Goal: Communication & Community: Answer question/provide support

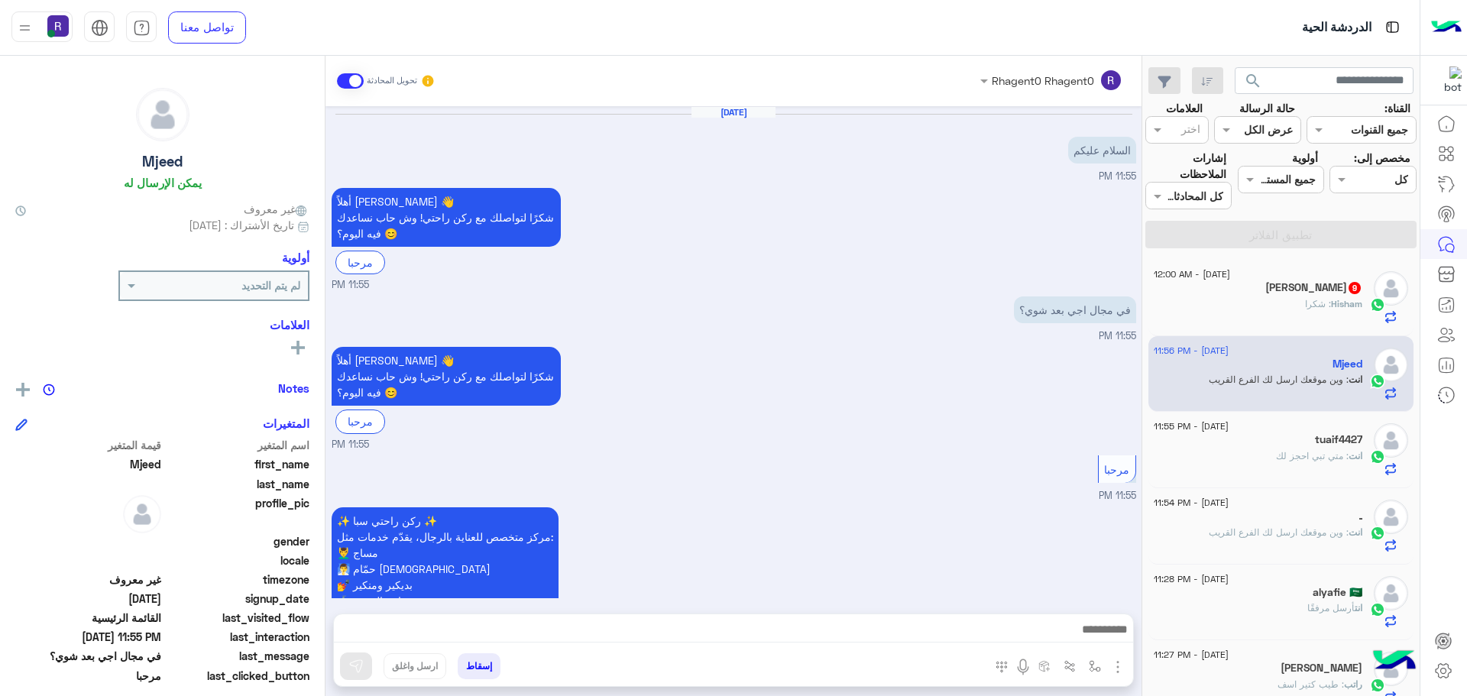
scroll to position [576, 0]
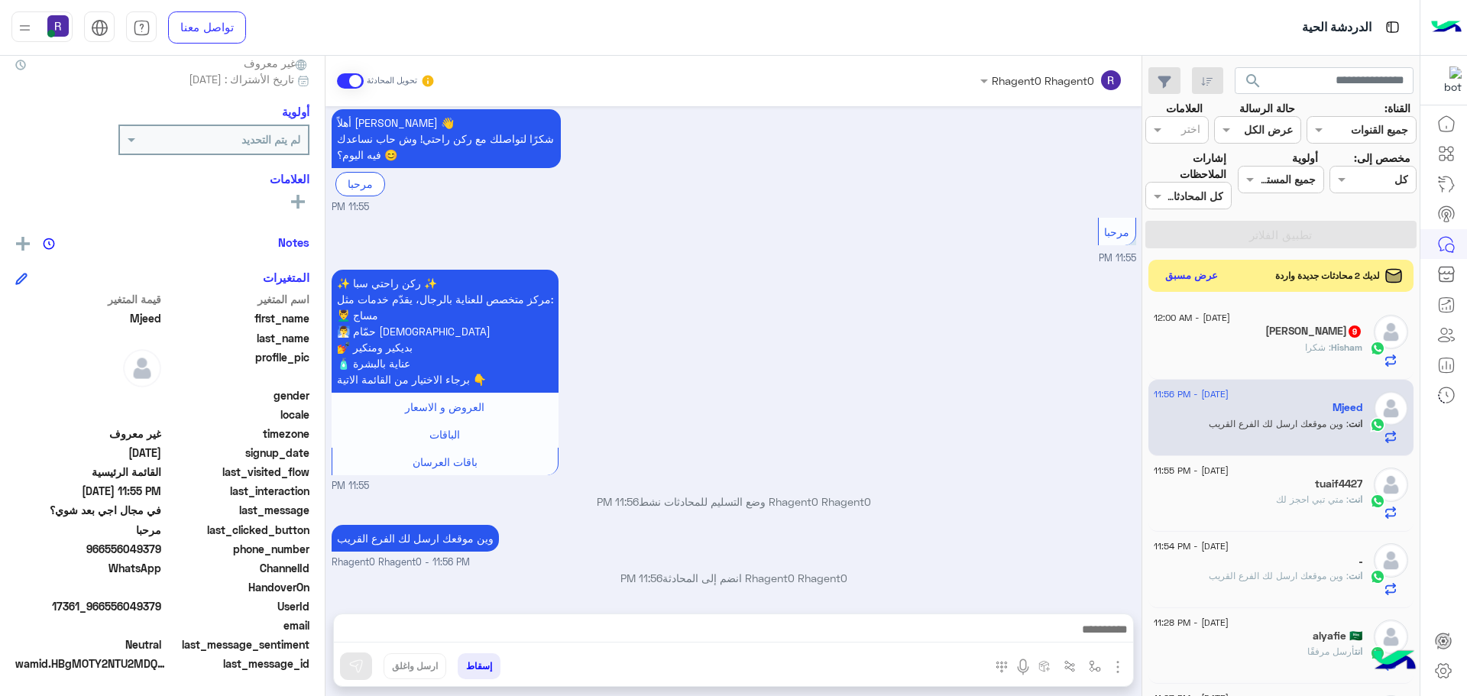
click at [1204, 268] on button "عرض مسبق" at bounding box center [1192, 276] width 64 height 21
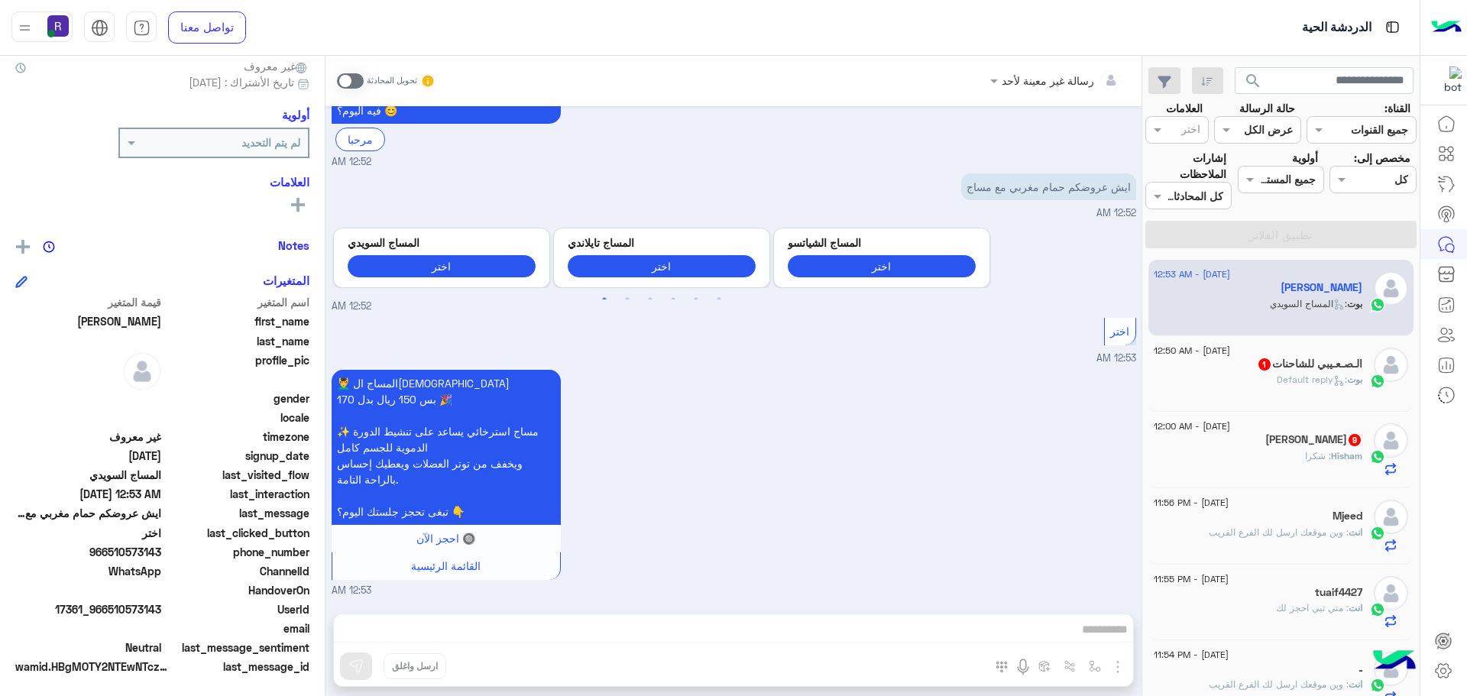
scroll to position [146, 0]
click at [361, 76] on span at bounding box center [350, 80] width 27 height 15
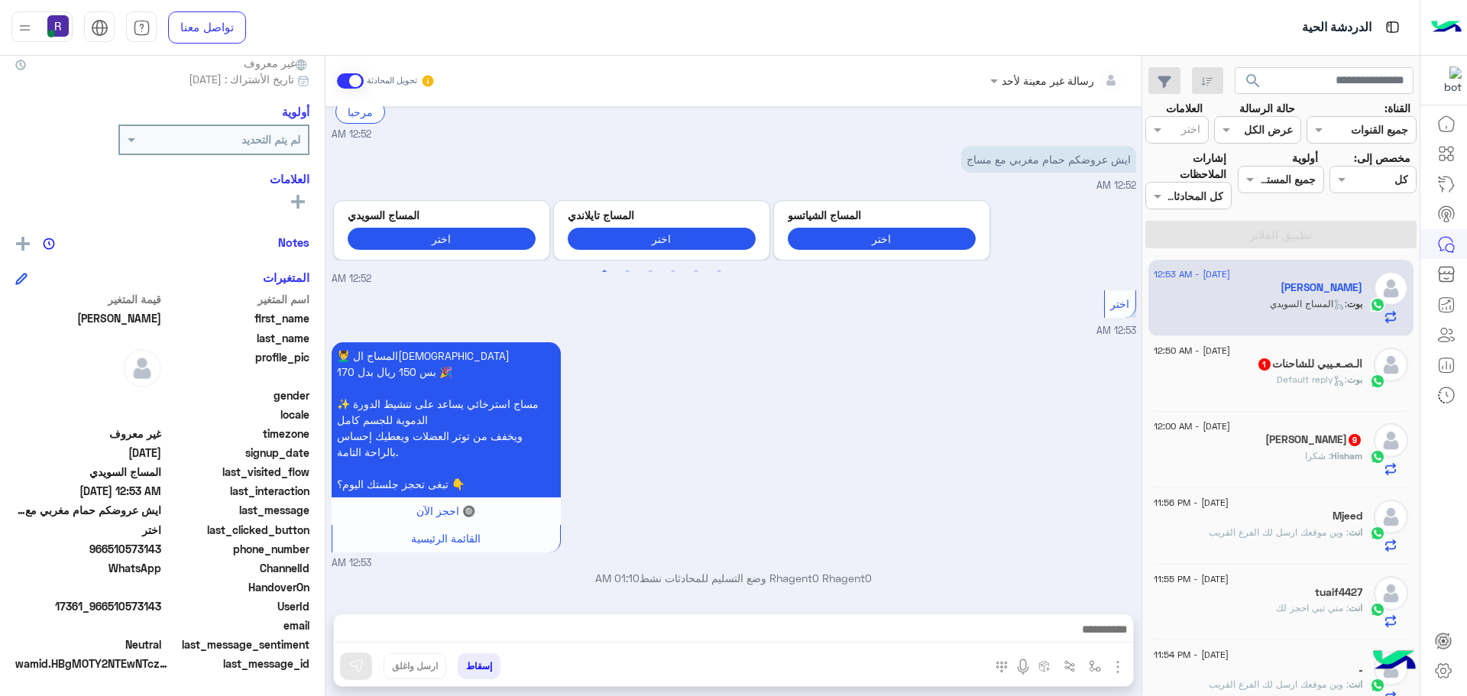
click at [1120, 663] on img "button" at bounding box center [1118, 667] width 18 height 18
click at [1090, 640] on span "الصور" at bounding box center [1089, 634] width 28 height 18
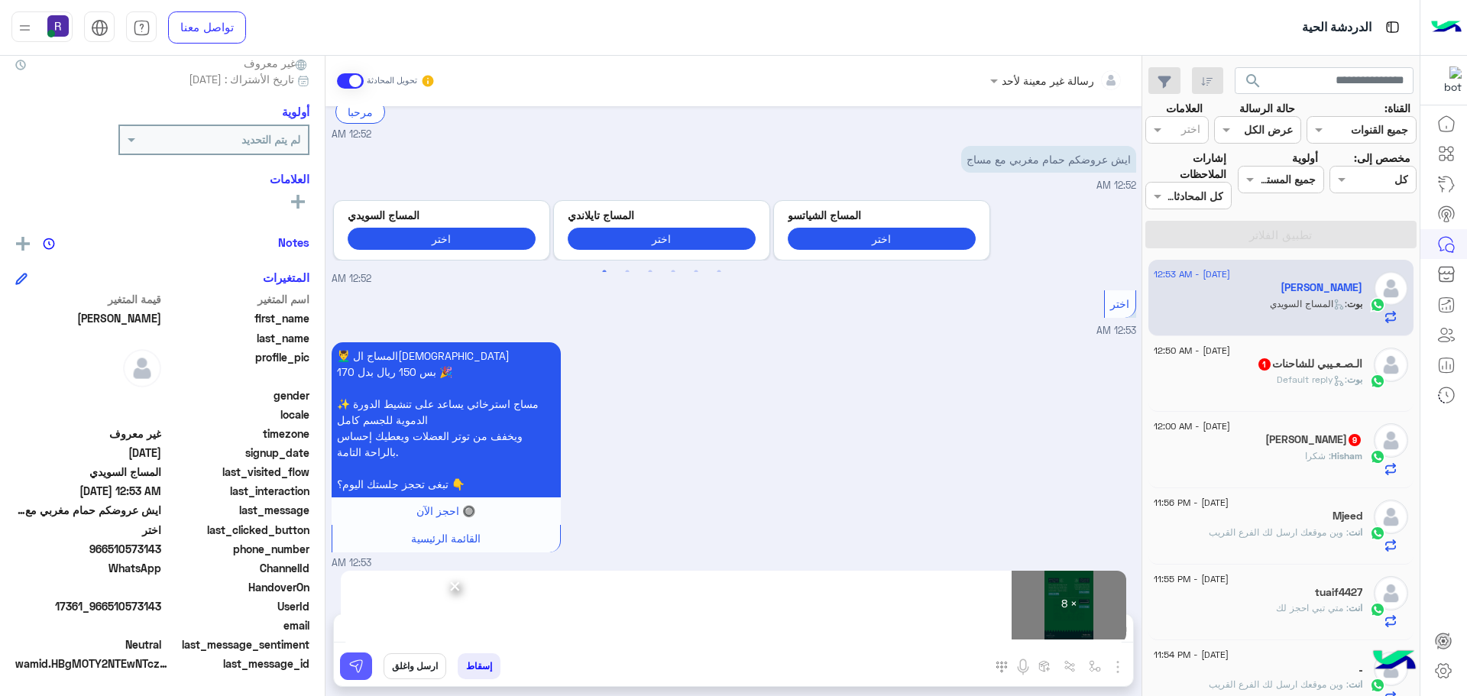
click at [359, 673] on img at bounding box center [356, 666] width 15 height 15
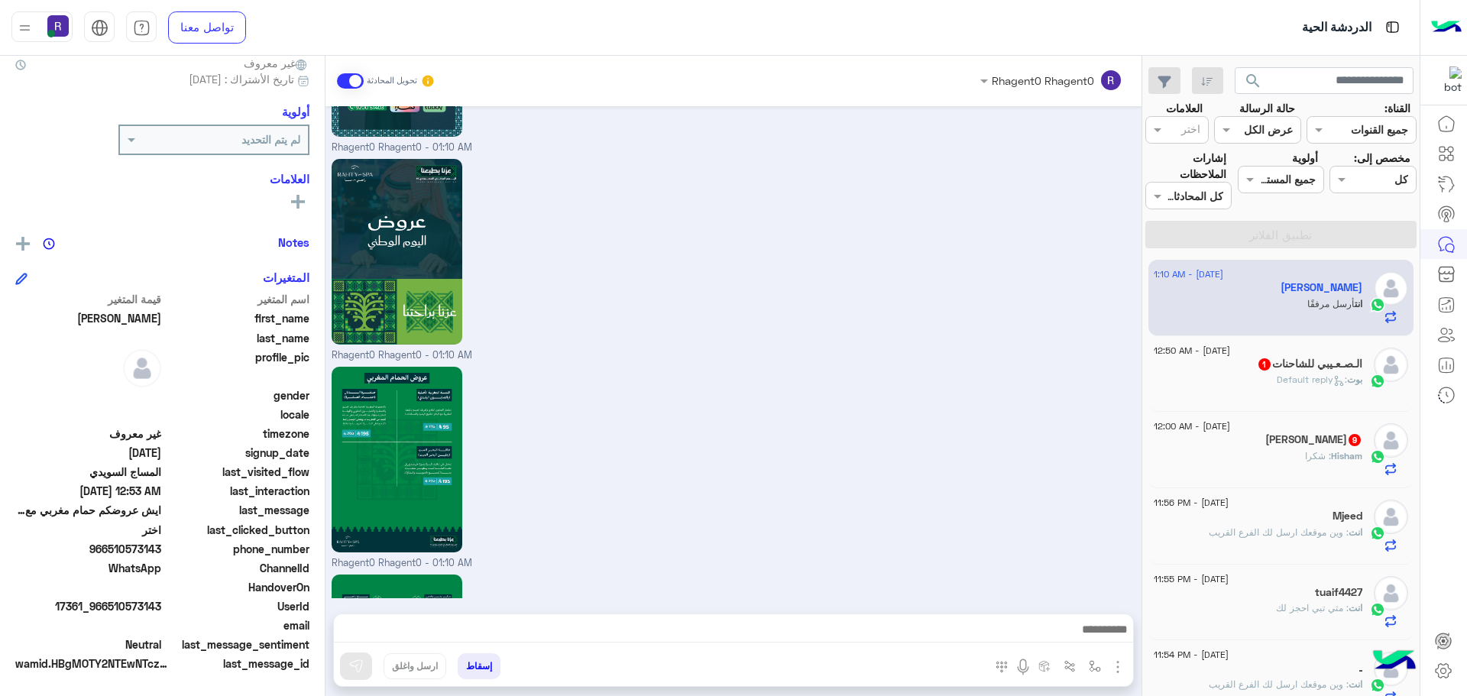
scroll to position [1840, 0]
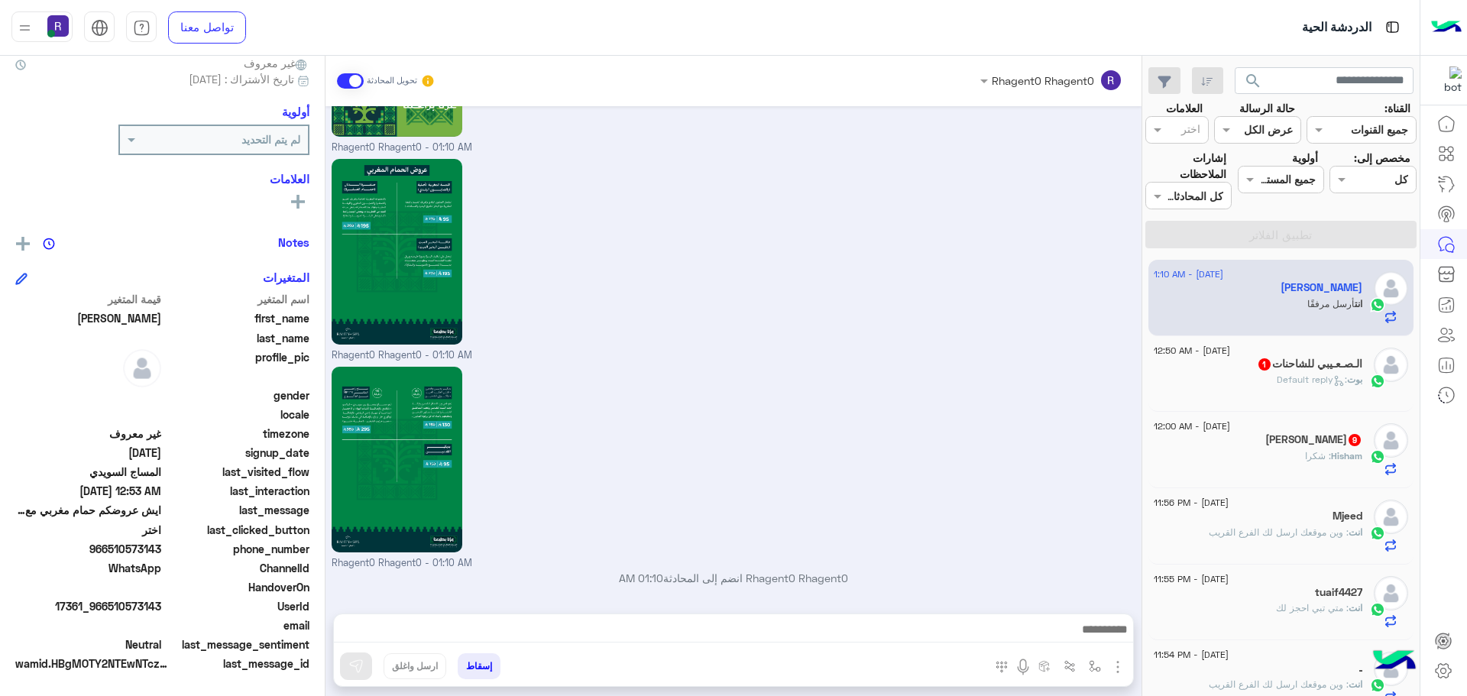
click at [1323, 378] on span ": Default reply" at bounding box center [1312, 379] width 70 height 11
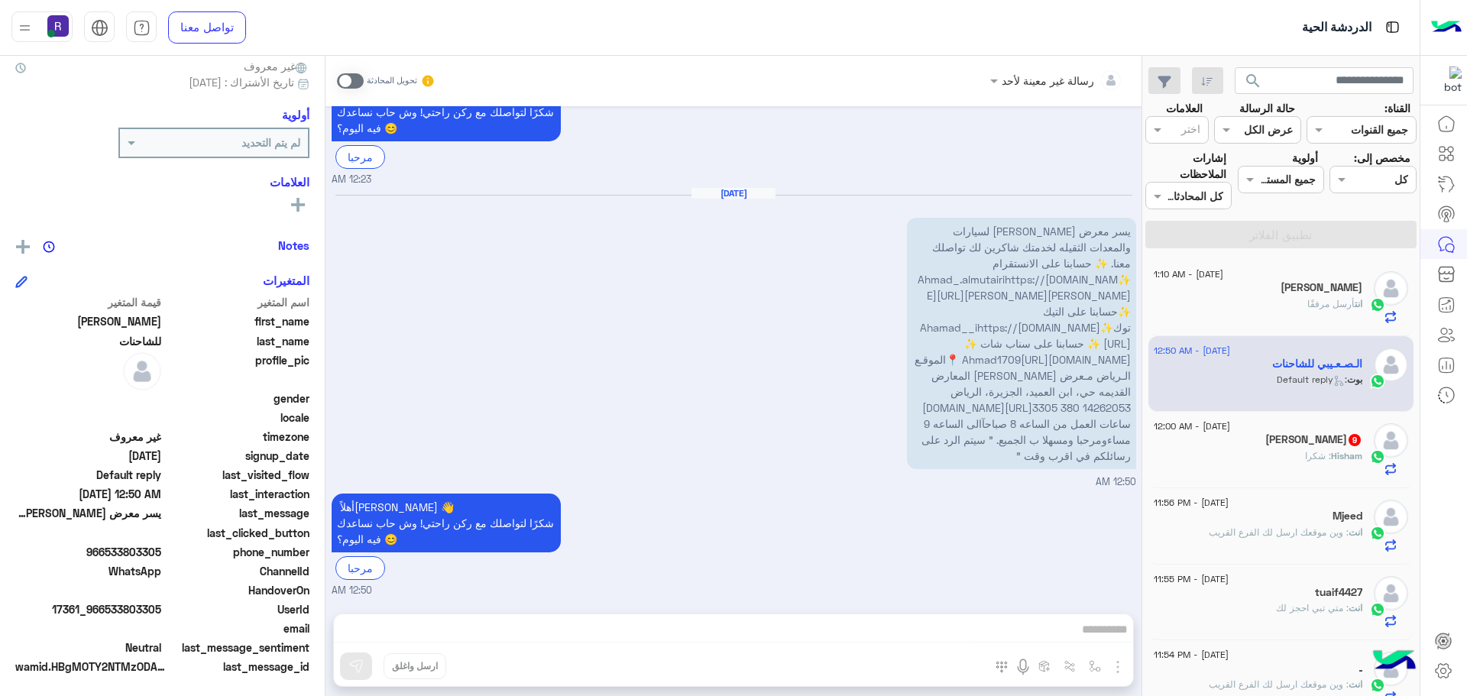
scroll to position [146, 0]
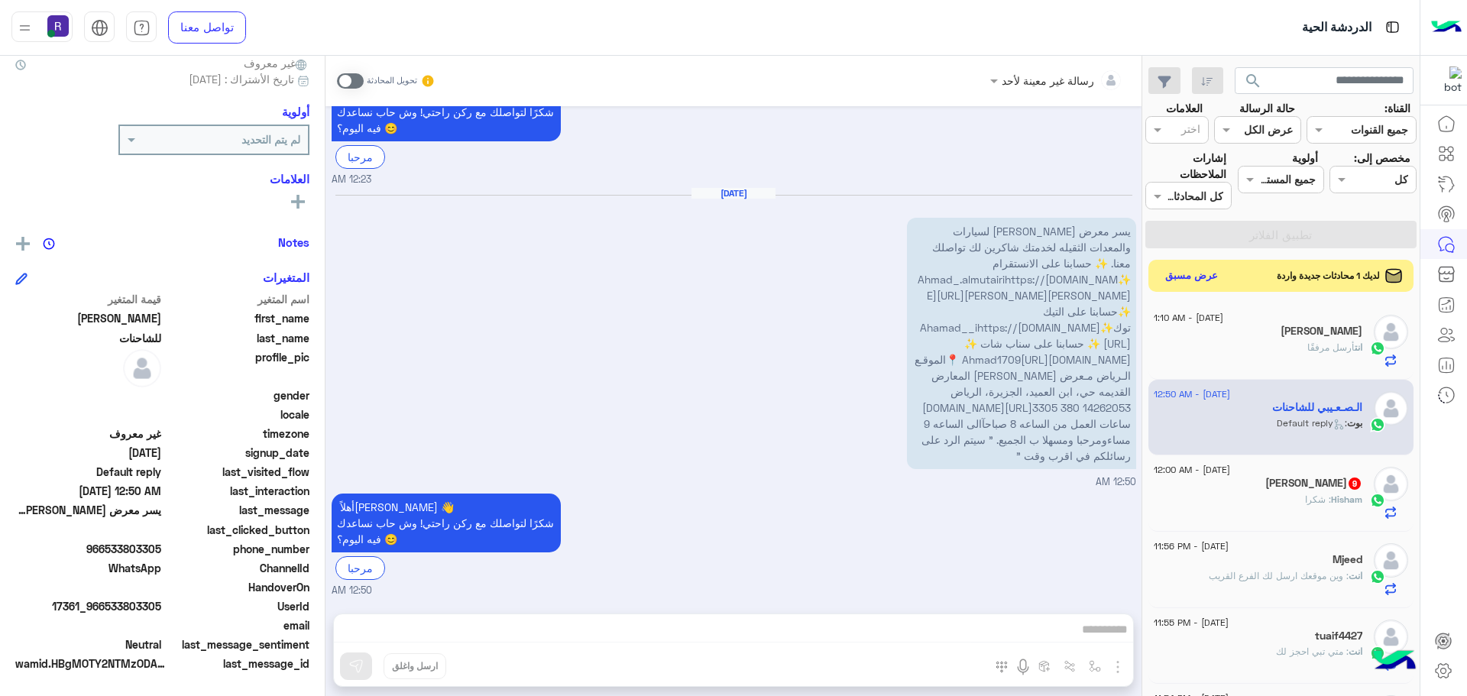
click at [1194, 282] on button "عرض مسبق" at bounding box center [1192, 276] width 64 height 21
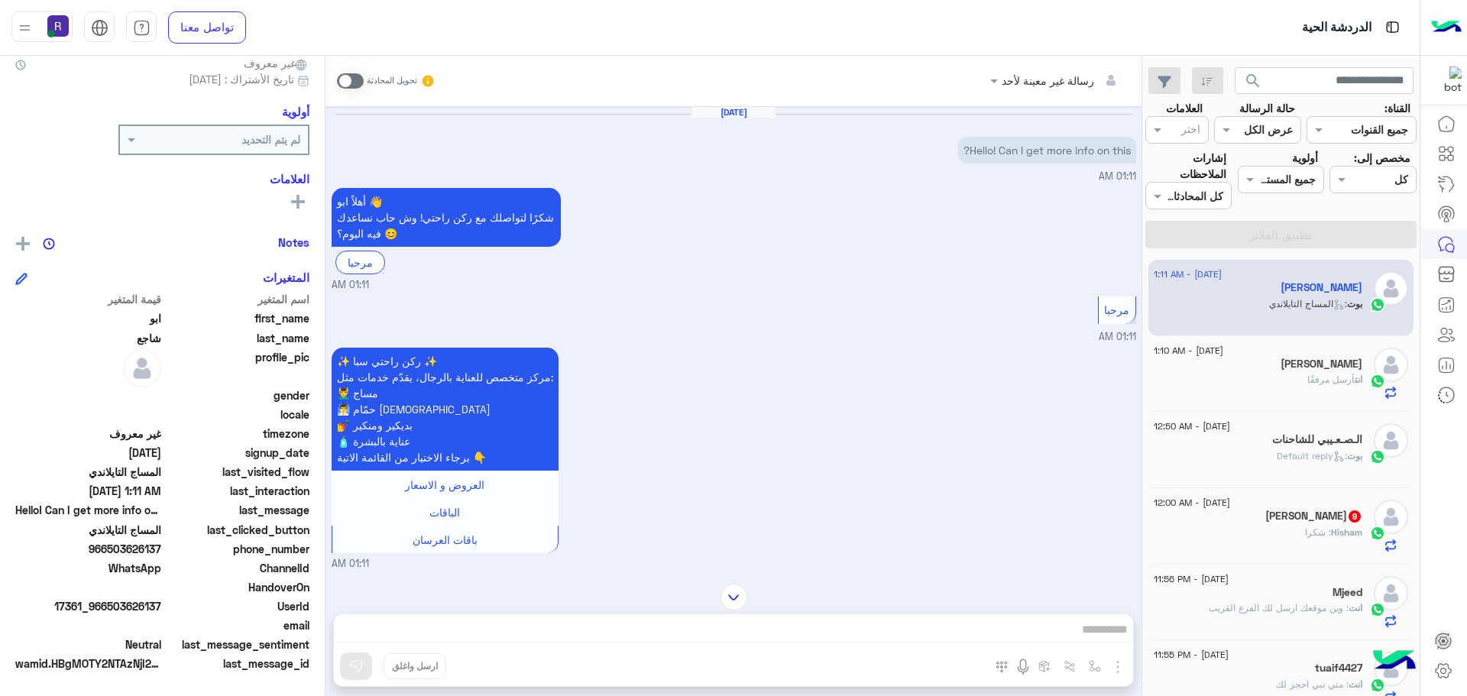
click at [352, 88] on span at bounding box center [350, 80] width 27 height 15
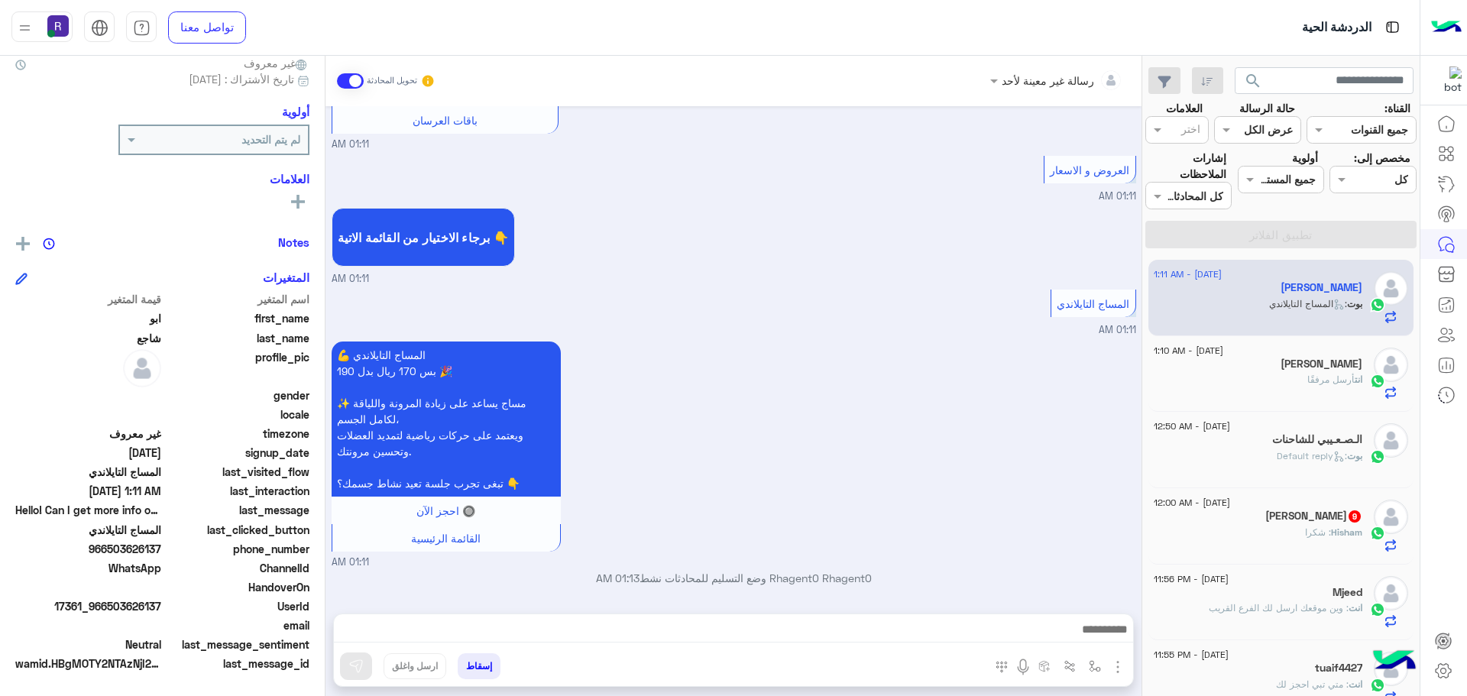
click at [1124, 670] on img "button" at bounding box center [1118, 667] width 18 height 18
click at [1101, 631] on span "الصور" at bounding box center [1089, 634] width 28 height 18
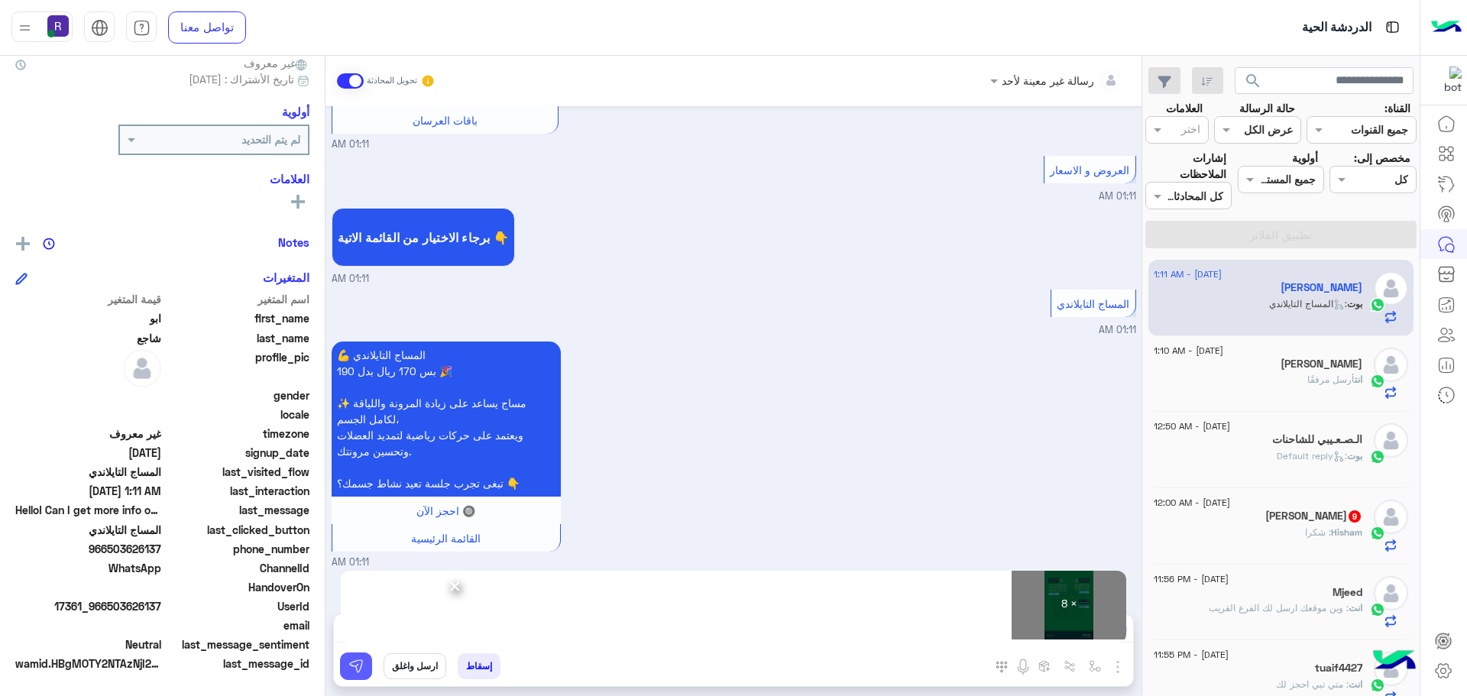
click at [366, 658] on button at bounding box center [356, 667] width 32 height 28
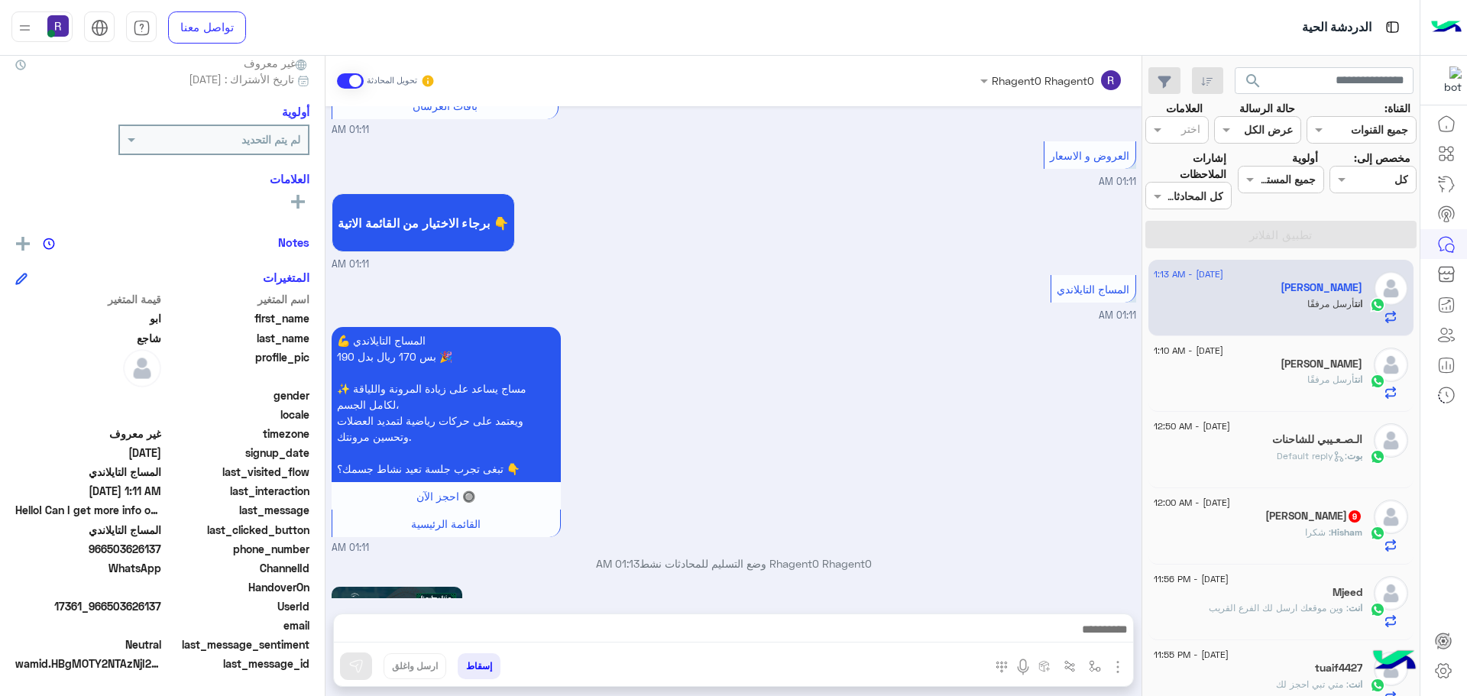
scroll to position [2123, 0]
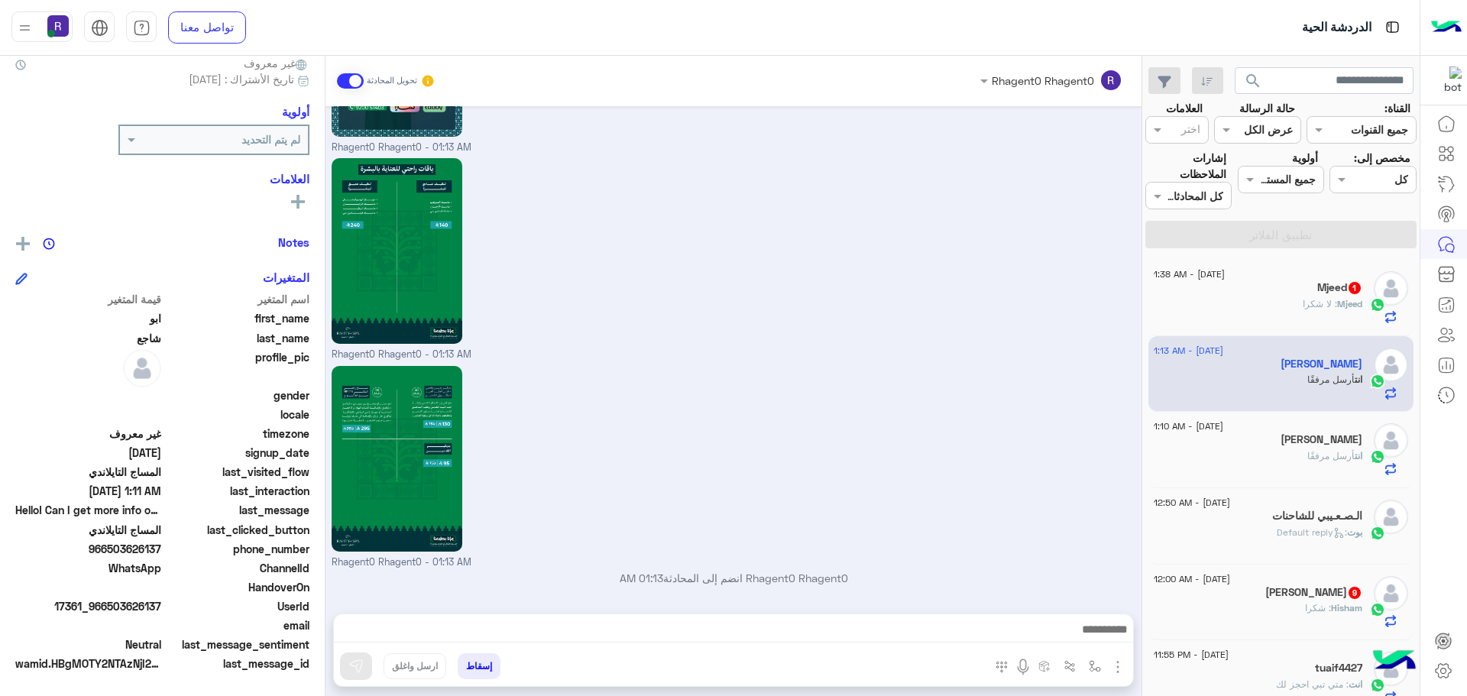
click at [1325, 306] on span ": لا شكرا" at bounding box center [1320, 303] width 34 height 11
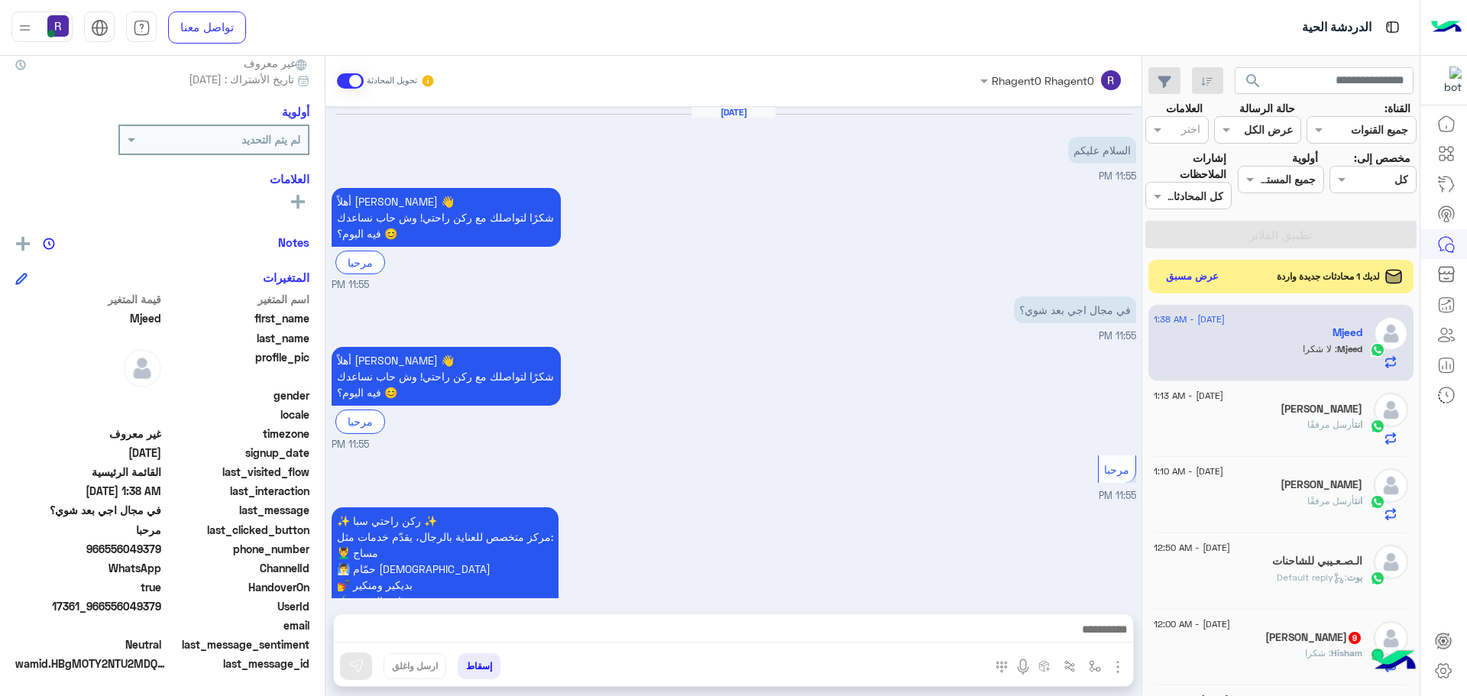
scroll to position [316, 0]
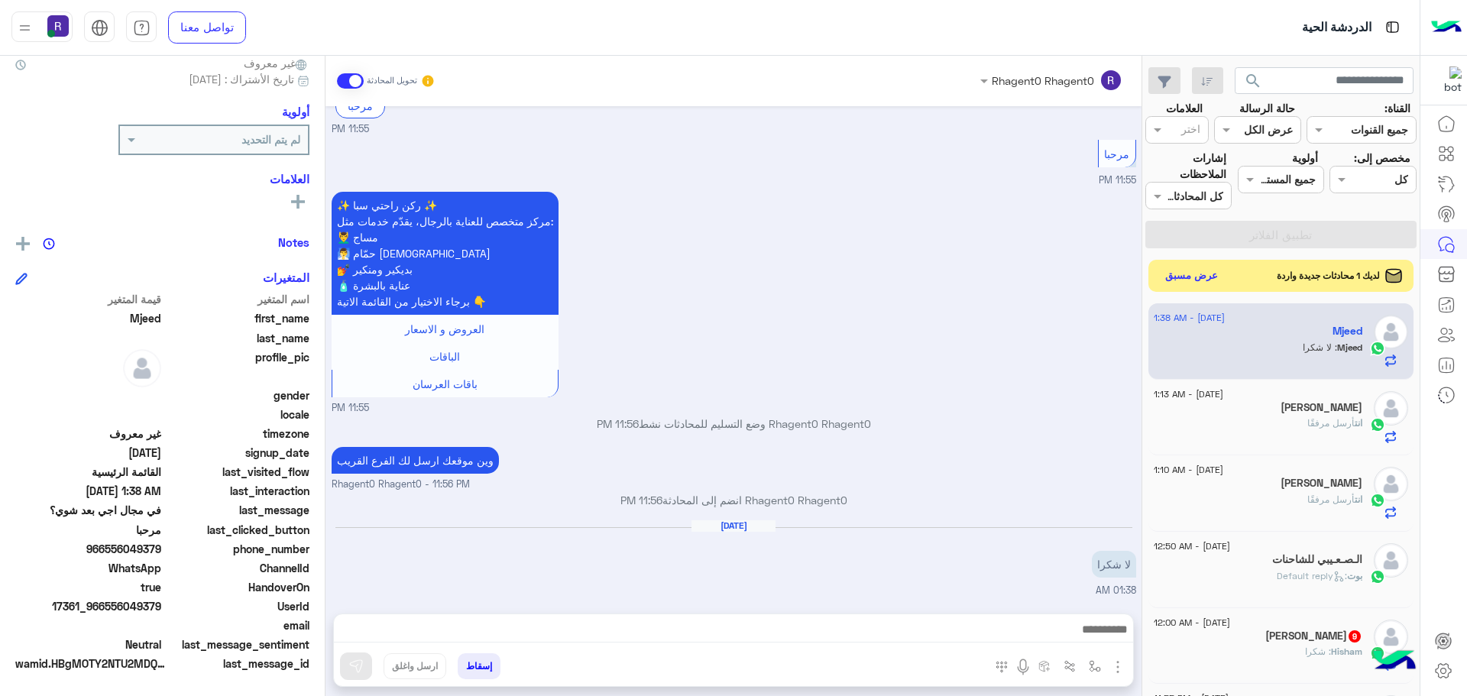
click at [1207, 280] on button "عرض مسبق" at bounding box center [1192, 276] width 64 height 21
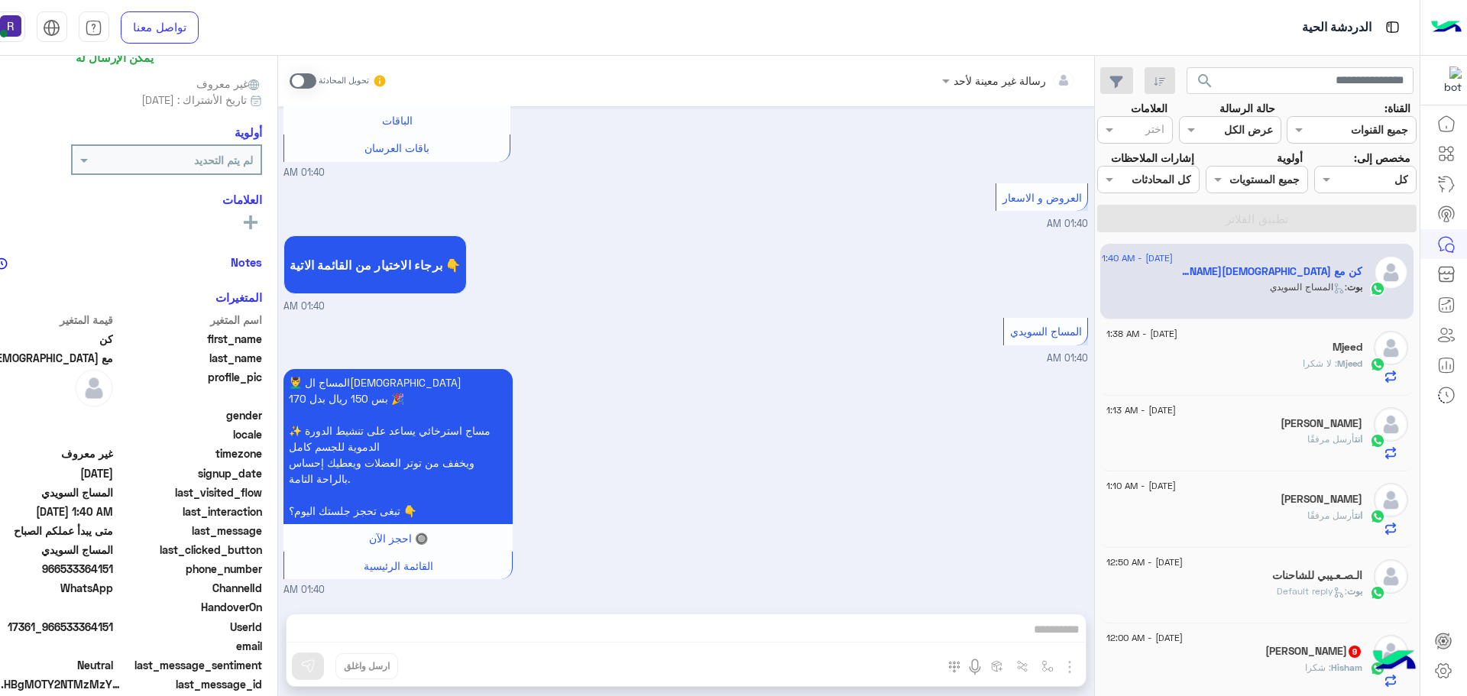
scroll to position [146, 0]
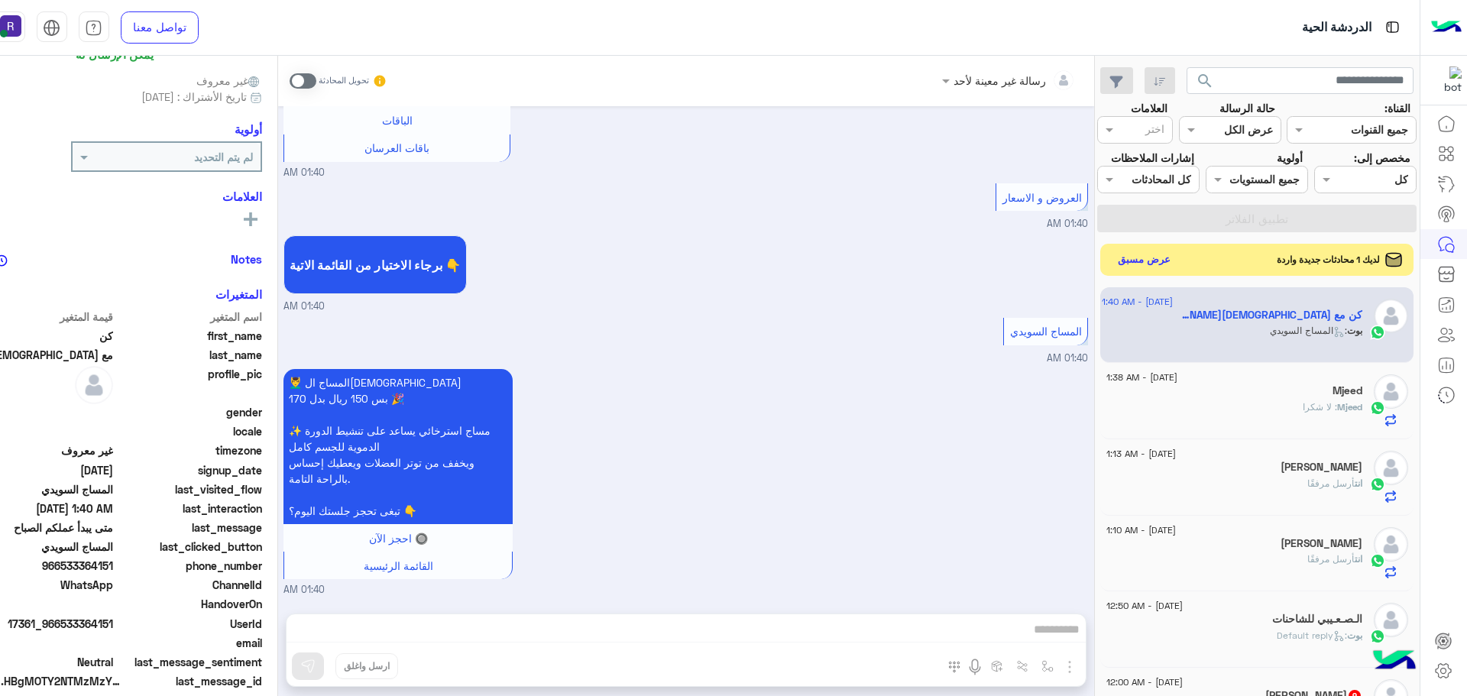
click at [1176, 270] on button "عرض مسبق" at bounding box center [1144, 259] width 64 height 21
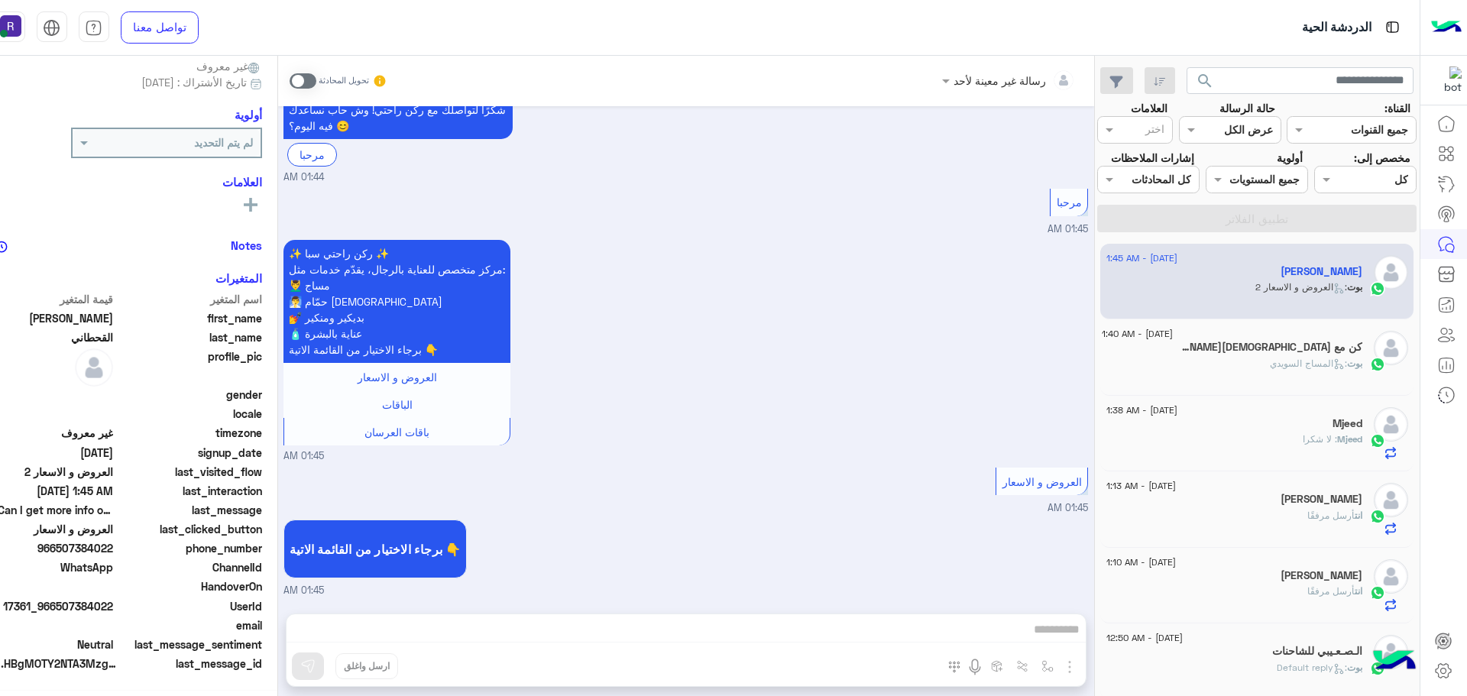
scroll to position [146, 0]
click at [346, 89] on div "تحويل المحادثة" at bounding box center [339, 81] width 99 height 28
click at [316, 74] on span at bounding box center [303, 80] width 27 height 15
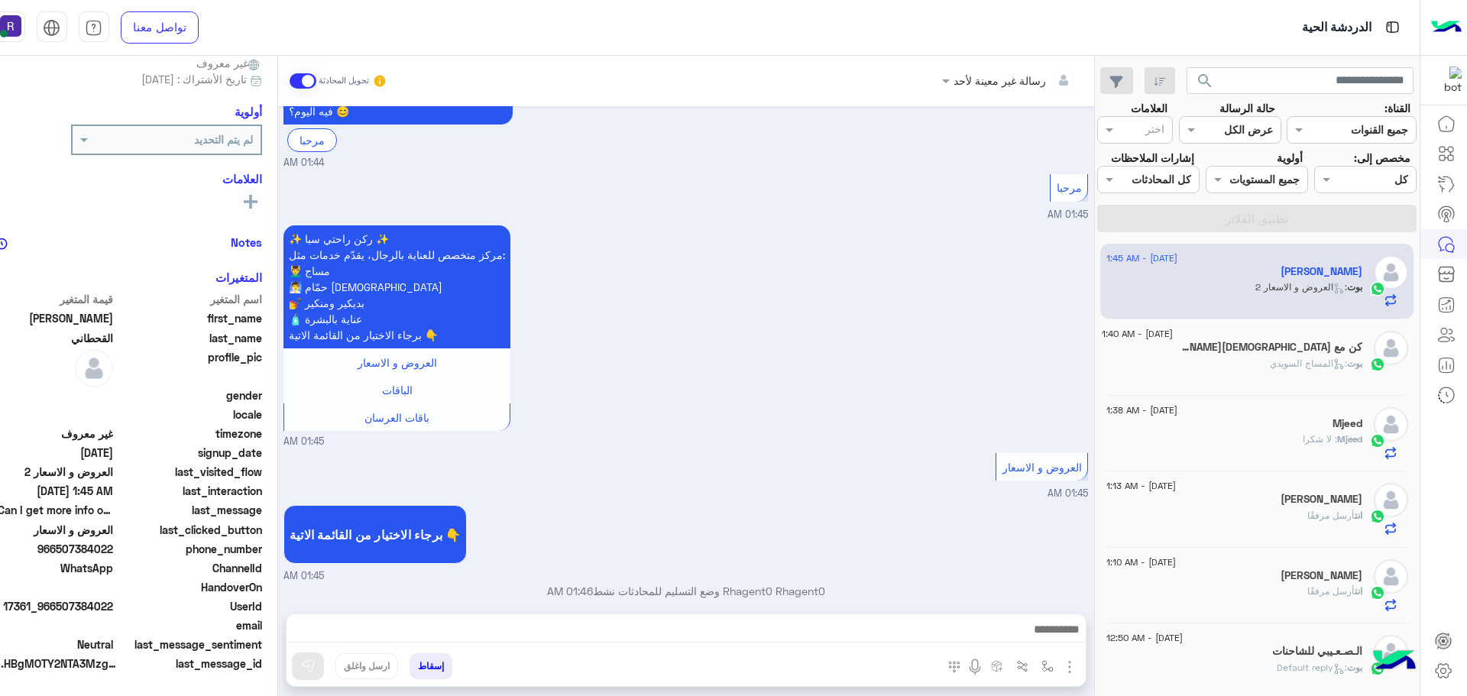
scroll to position [150, 0]
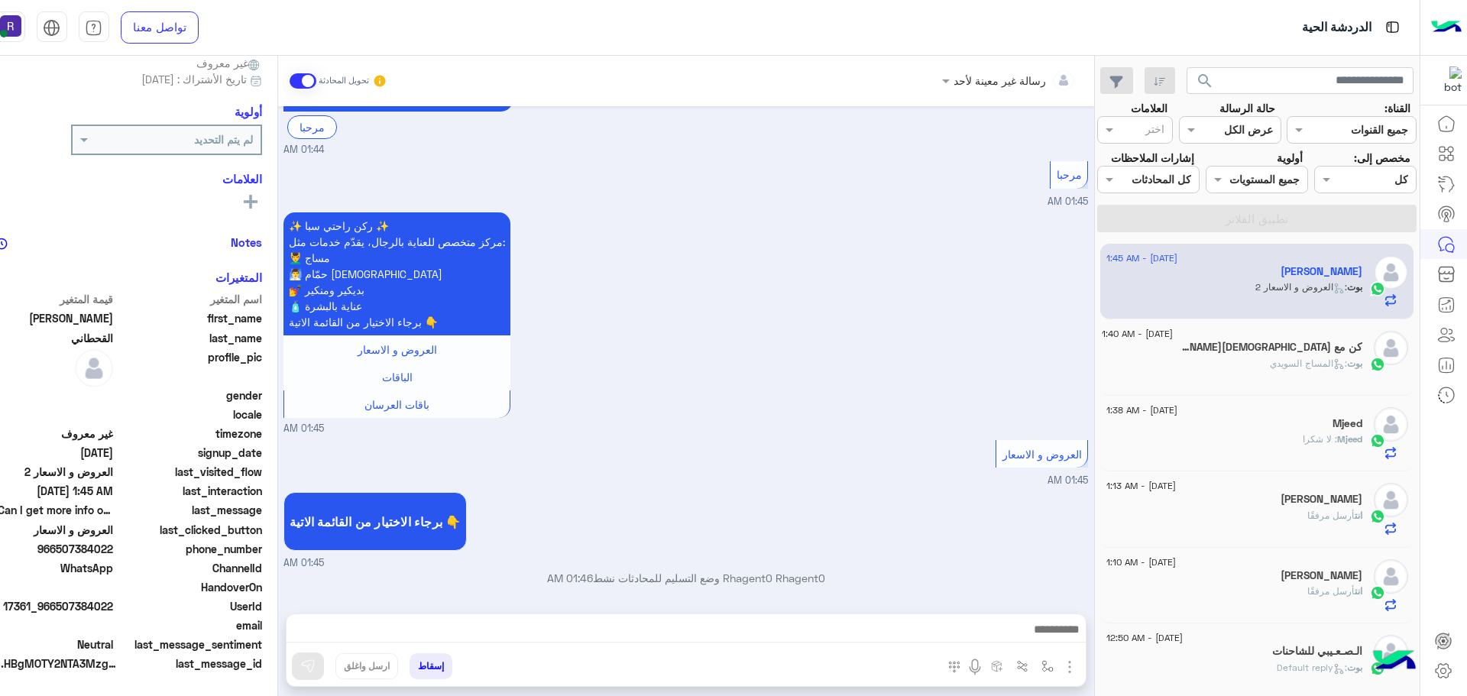
click at [1079, 665] on img "button" at bounding box center [1070, 667] width 18 height 18
click at [1055, 630] on span "الصور" at bounding box center [1040, 634] width 28 height 18
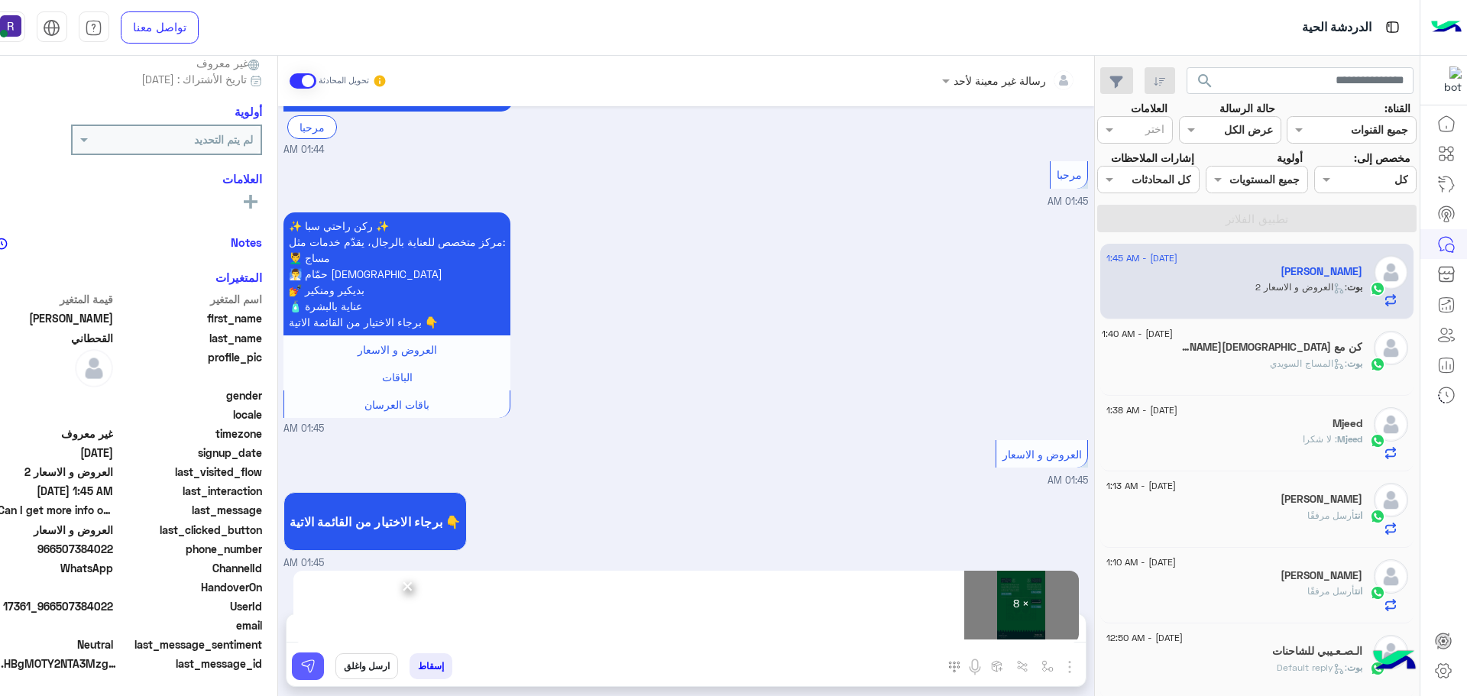
click at [316, 673] on img at bounding box center [307, 666] width 15 height 15
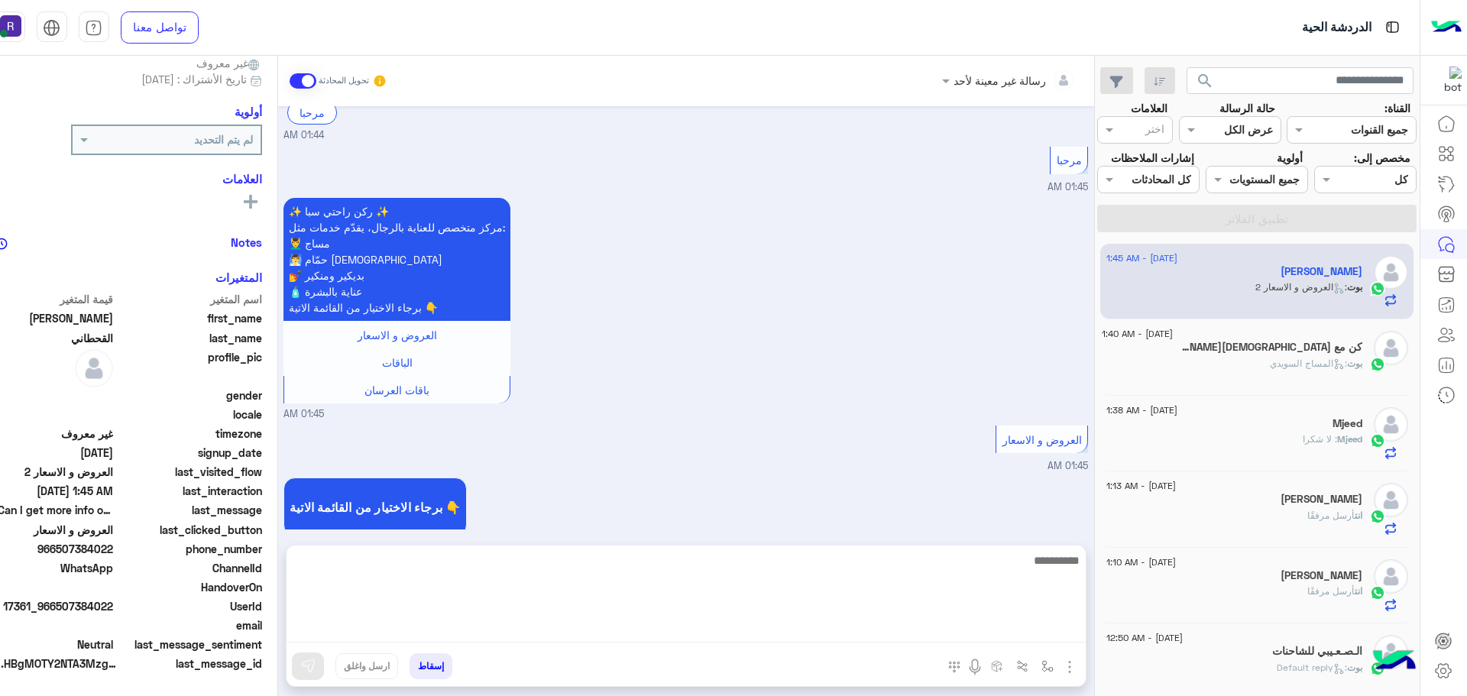
click at [903, 623] on textarea at bounding box center [686, 597] width 799 height 92
paste textarea "**********"
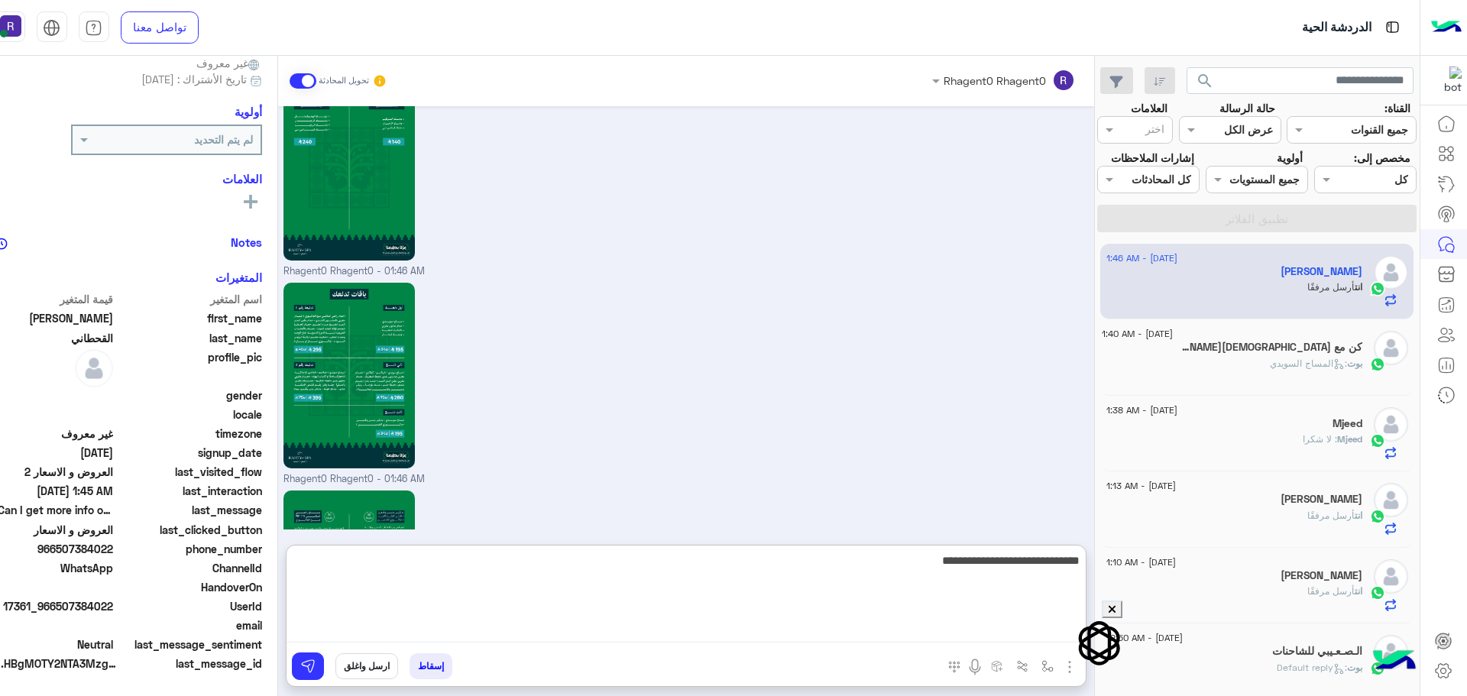
scroll to position [1908, 0]
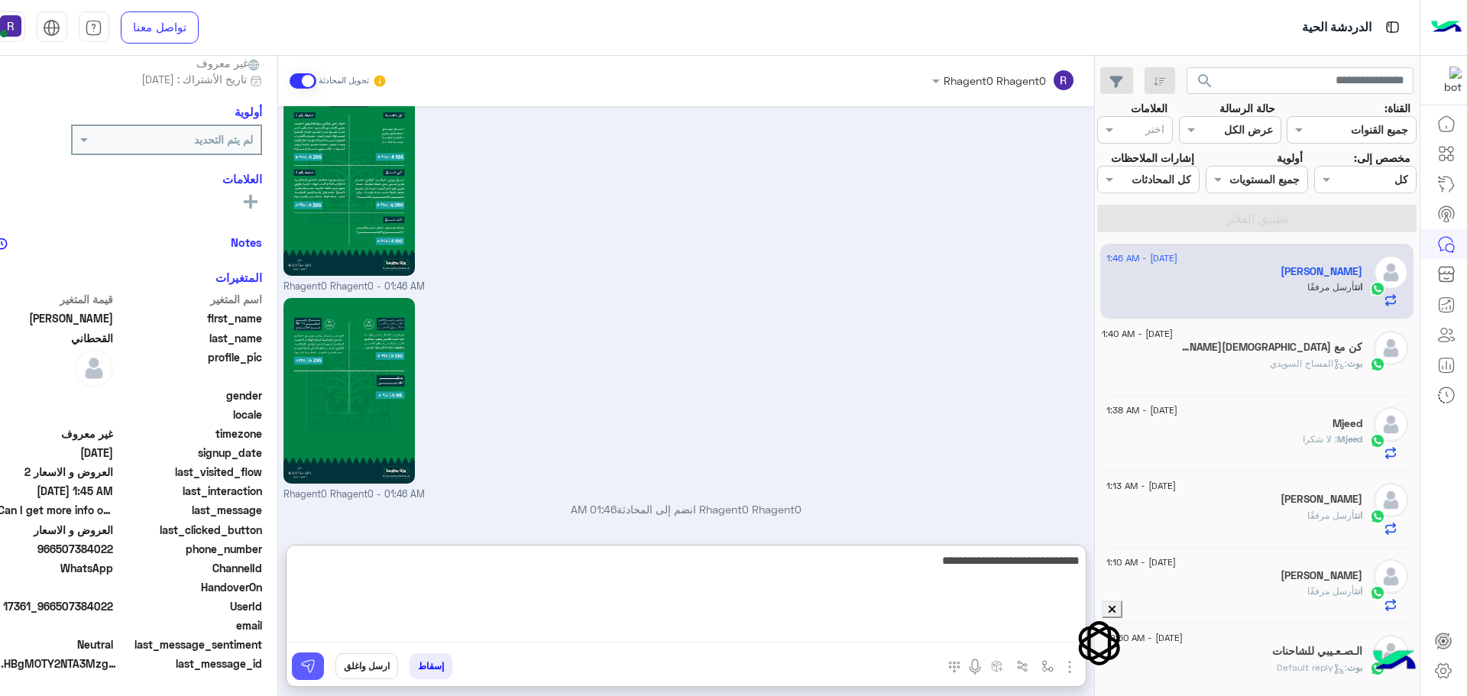
type textarea "**********"
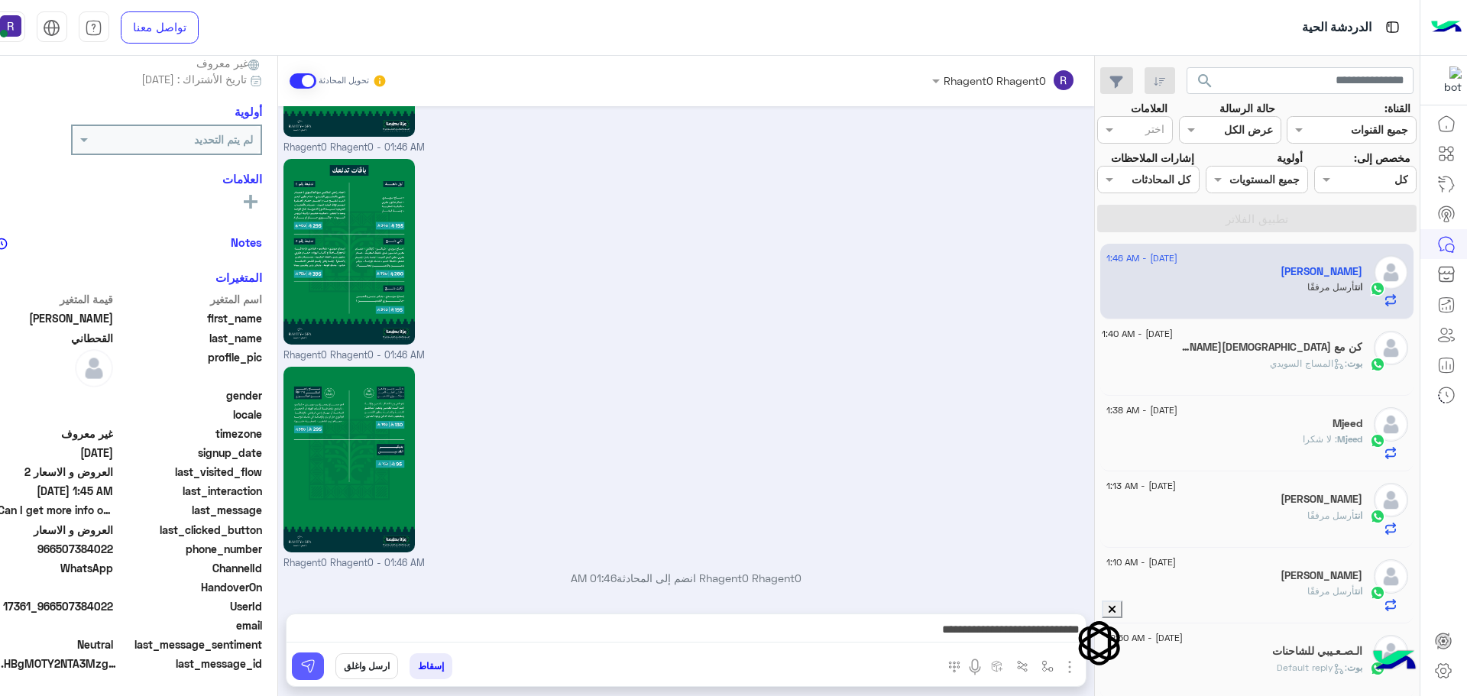
click at [324, 664] on button at bounding box center [308, 667] width 32 height 28
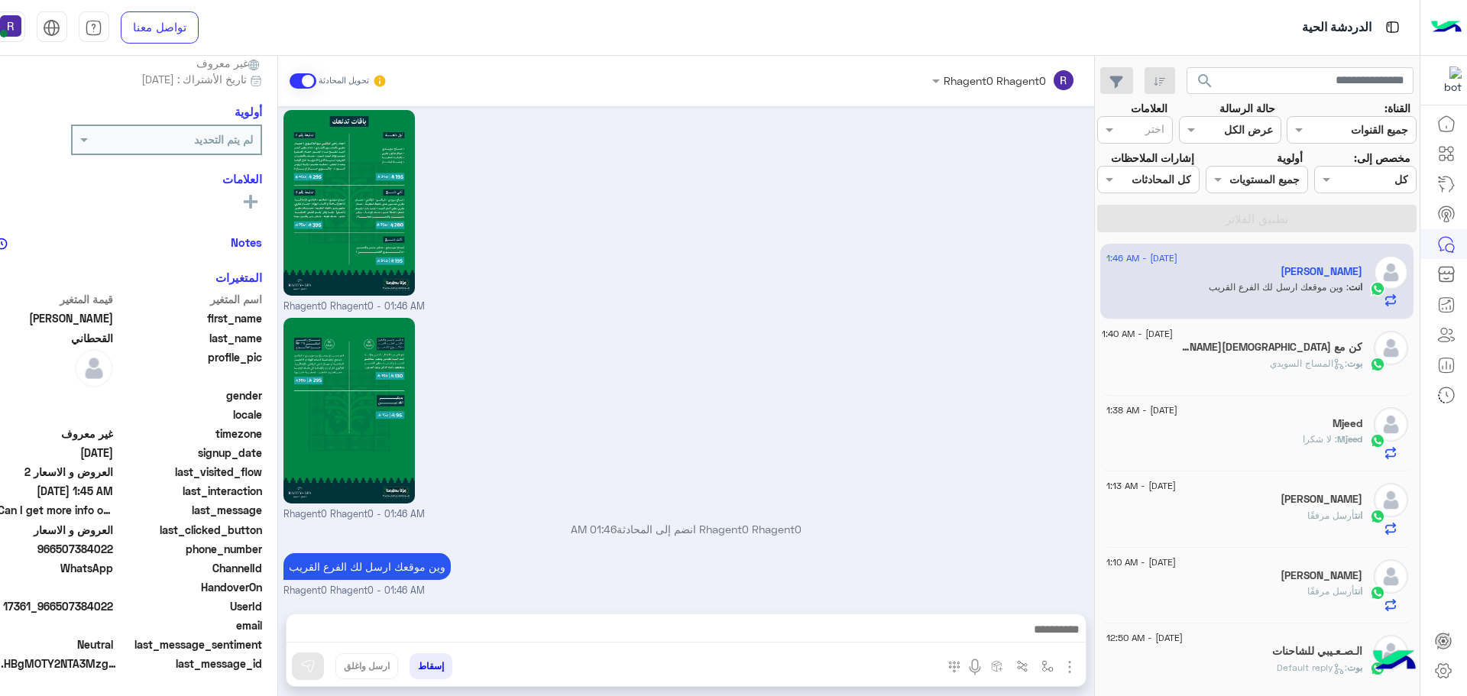
click at [1016, 230] on div "Rhagent0 Rhagent0 - 01:46 AM" at bounding box center [686, 210] width 805 height 208
click at [992, 229] on div "Rhagent0 Rhagent0 - 01:46 AM" at bounding box center [686, 210] width 805 height 208
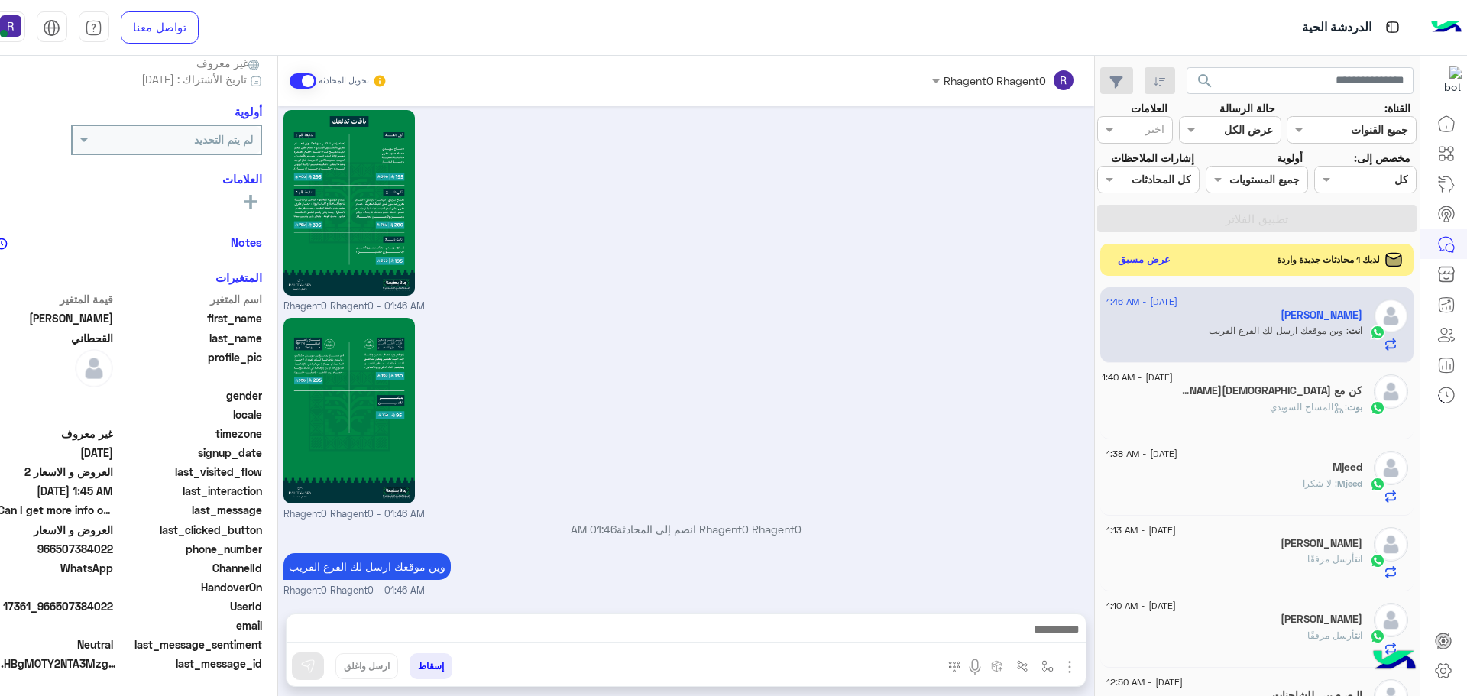
click at [1176, 270] on button "عرض مسبق" at bounding box center [1144, 259] width 64 height 21
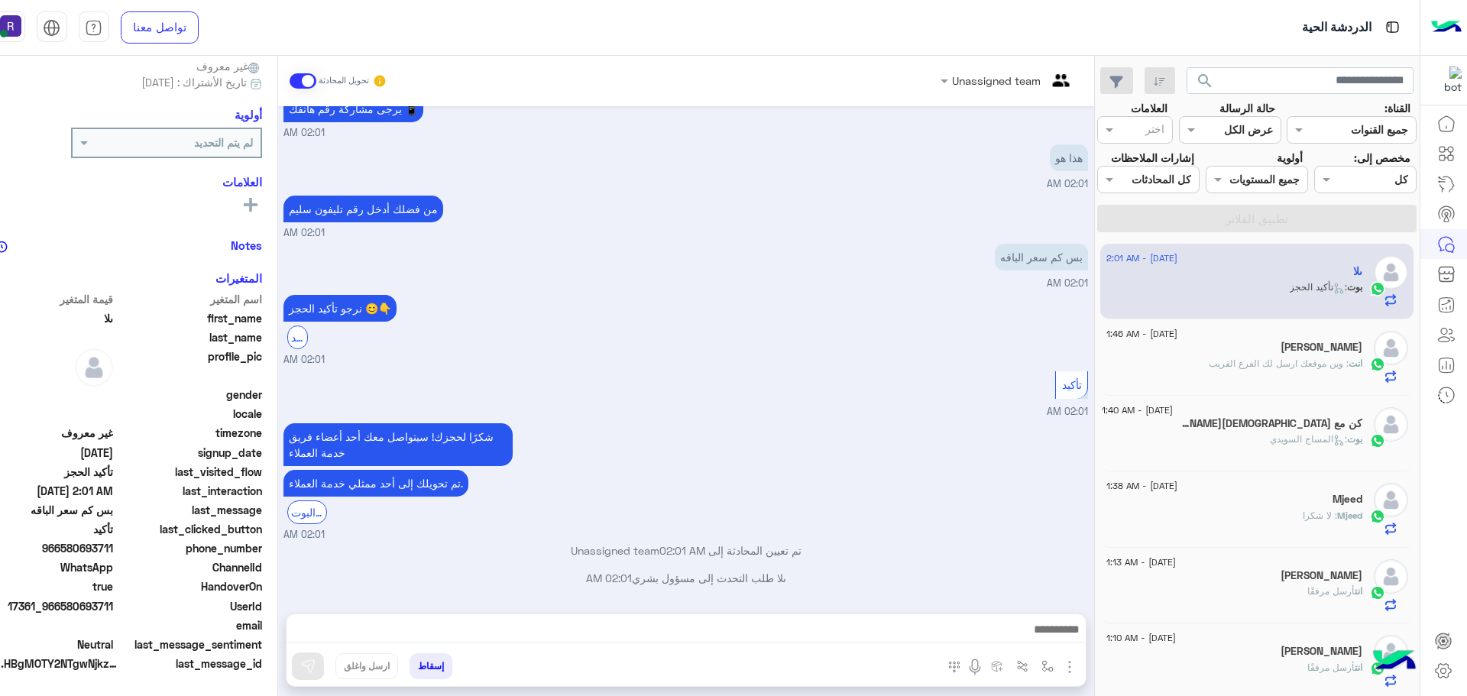
scroll to position [146, 0]
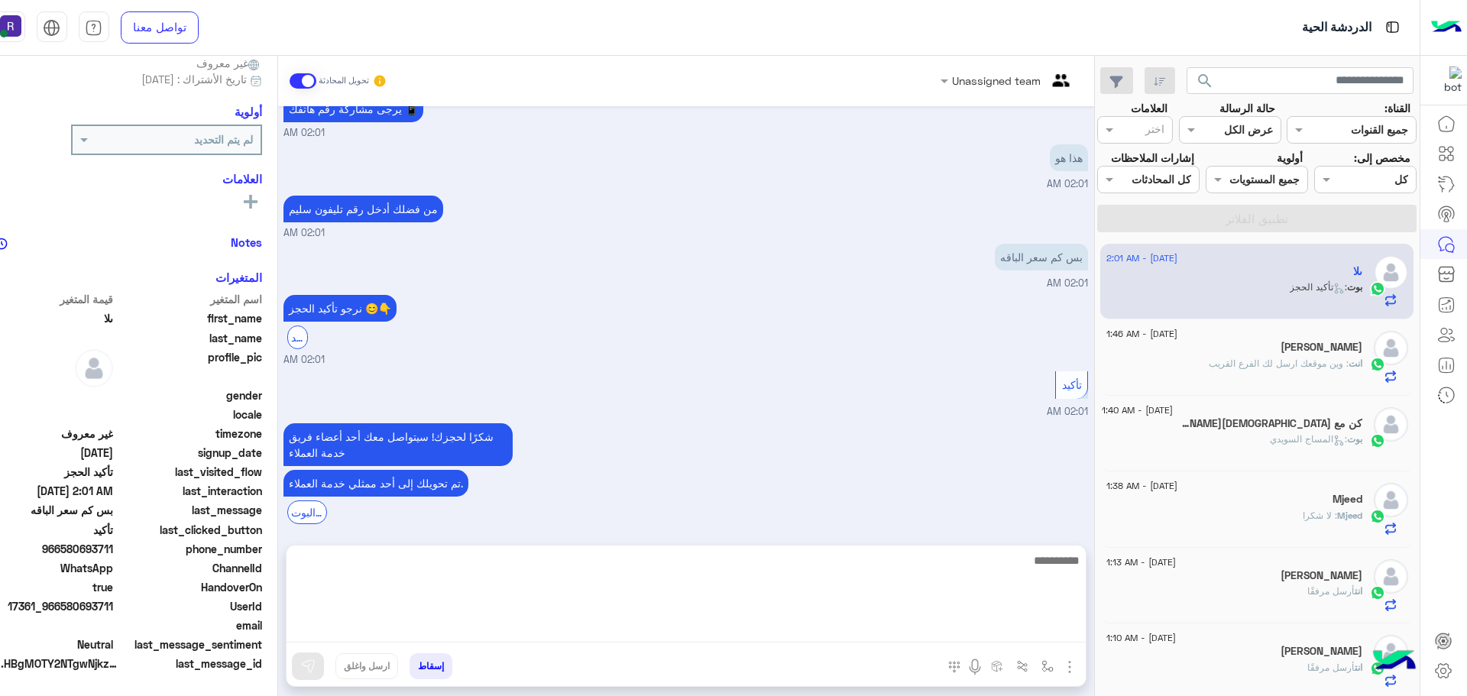
click at [784, 628] on textarea at bounding box center [686, 597] width 799 height 92
paste textarea "**********"
type textarea "*"
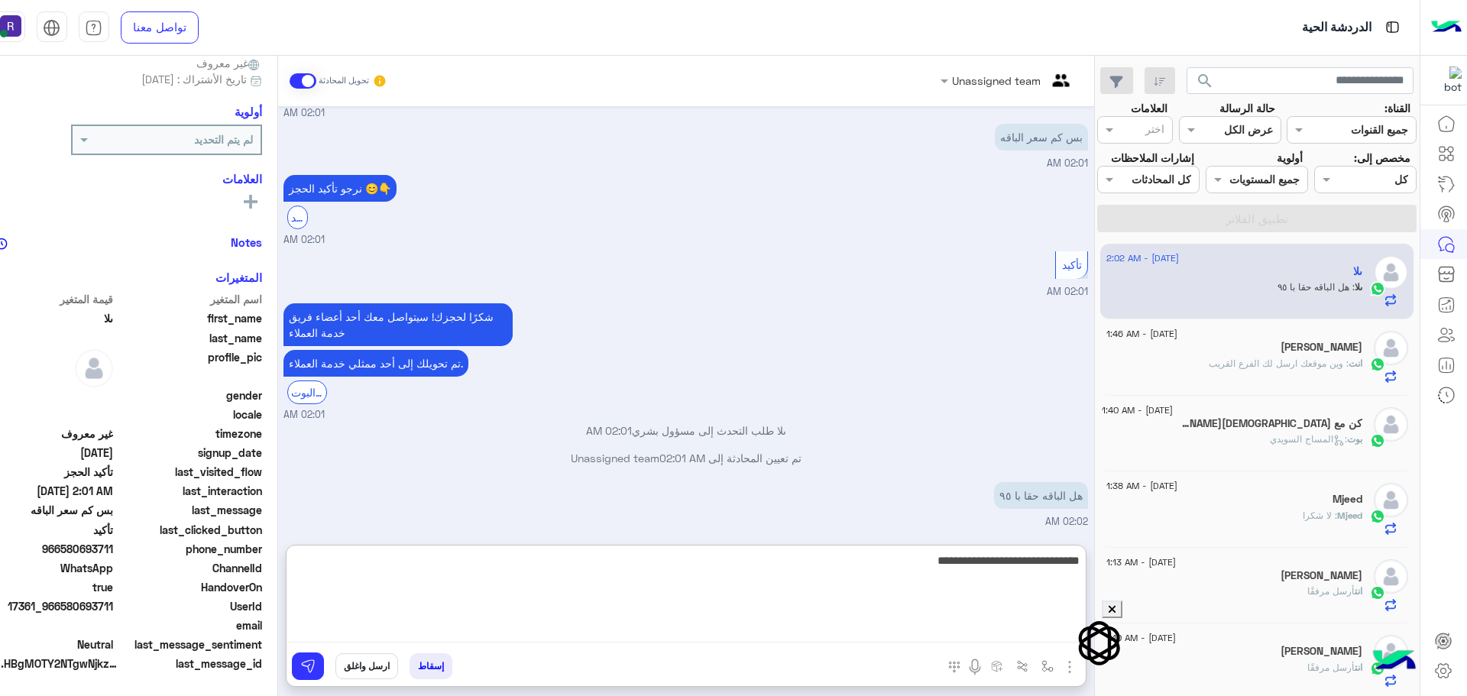
click at [1059, 572] on textarea "**********" at bounding box center [686, 597] width 799 height 92
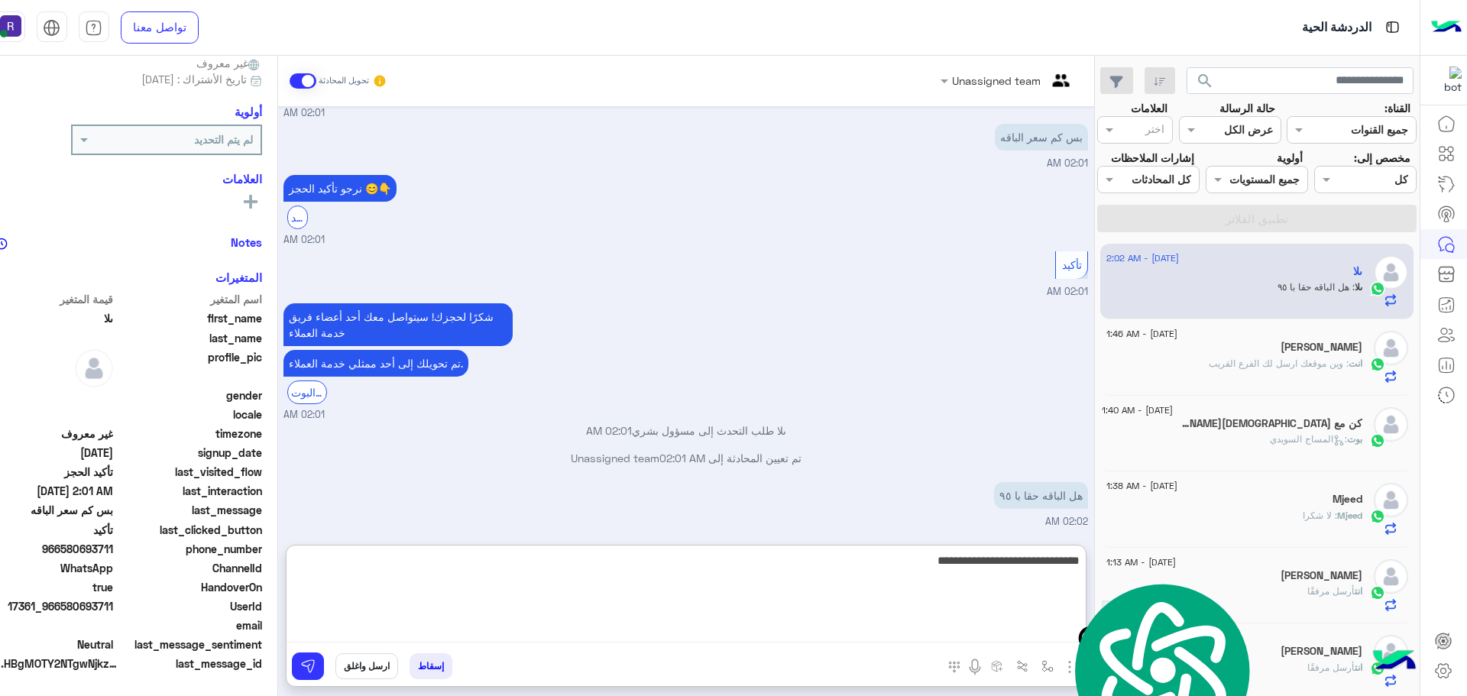
click at [1059, 572] on textarea "**********" at bounding box center [686, 597] width 799 height 92
type textarea "**********"
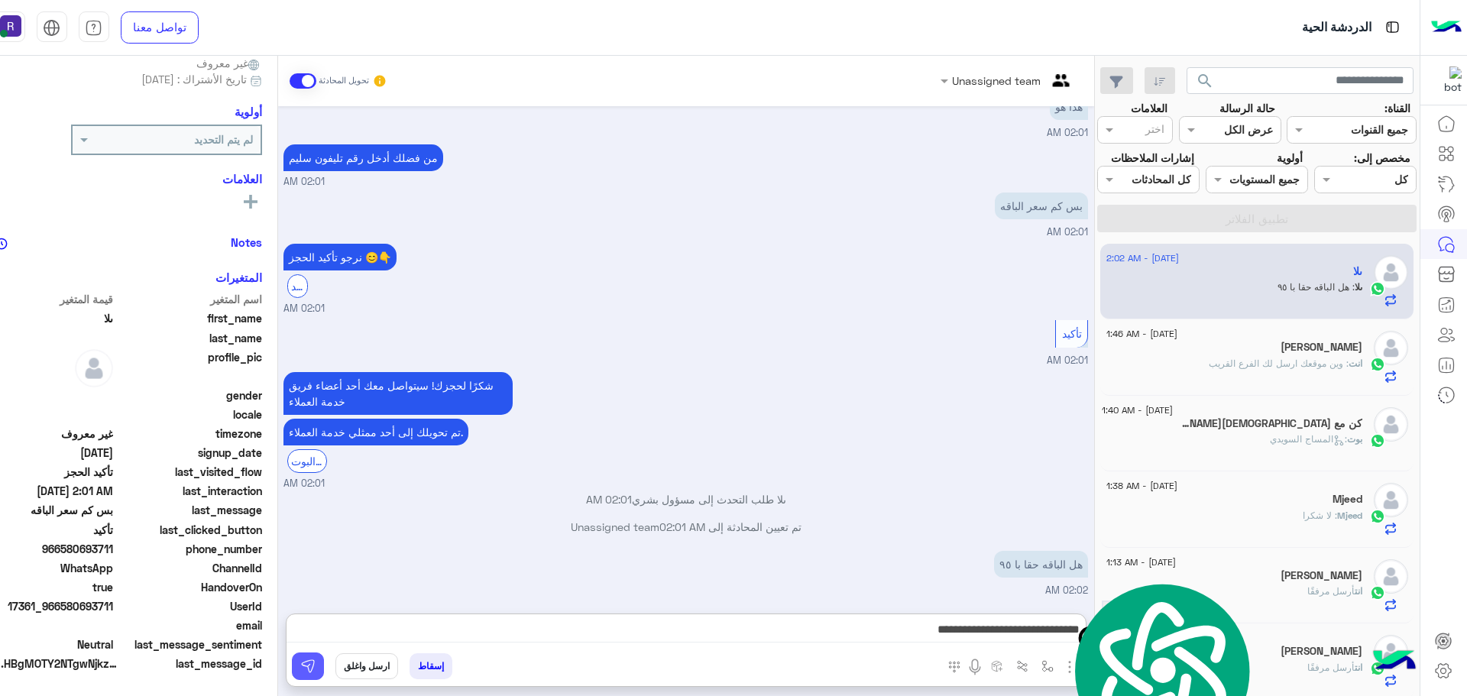
click at [316, 664] on img at bounding box center [307, 666] width 15 height 15
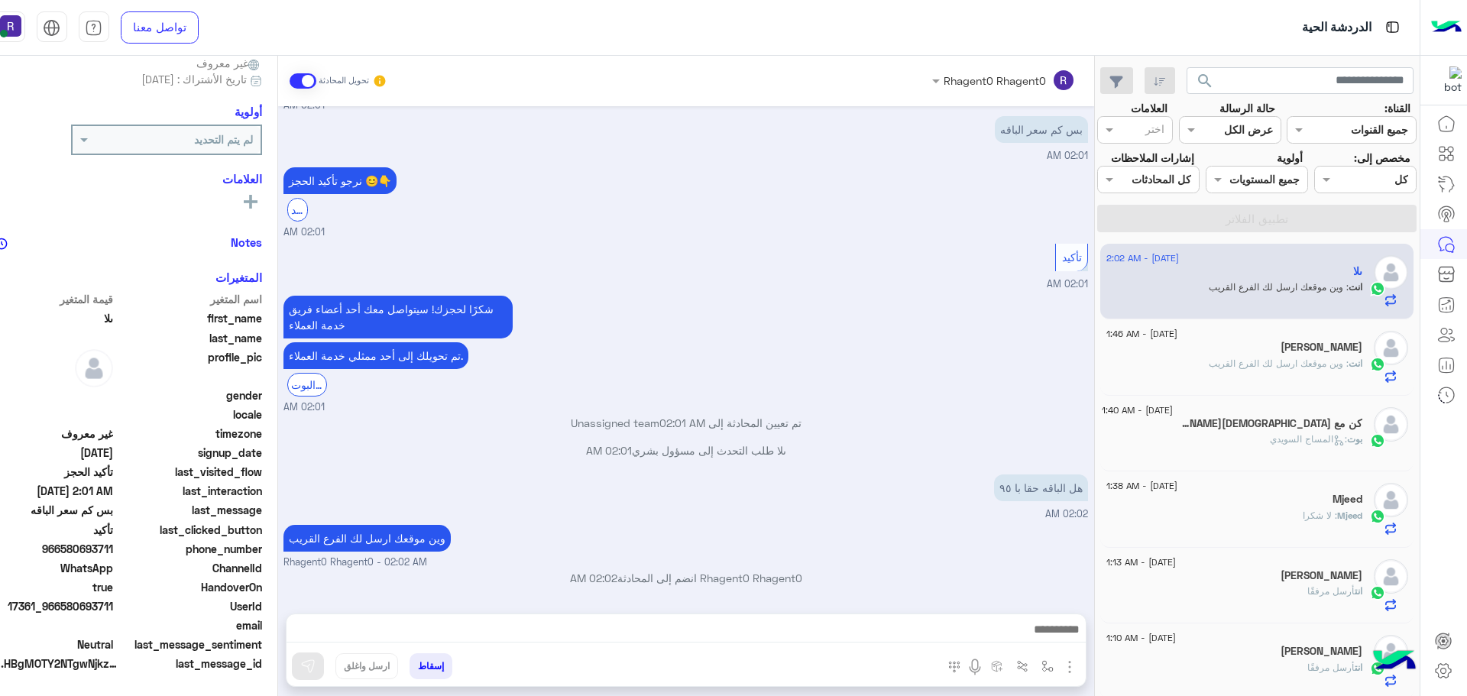
scroll to position [1351, 0]
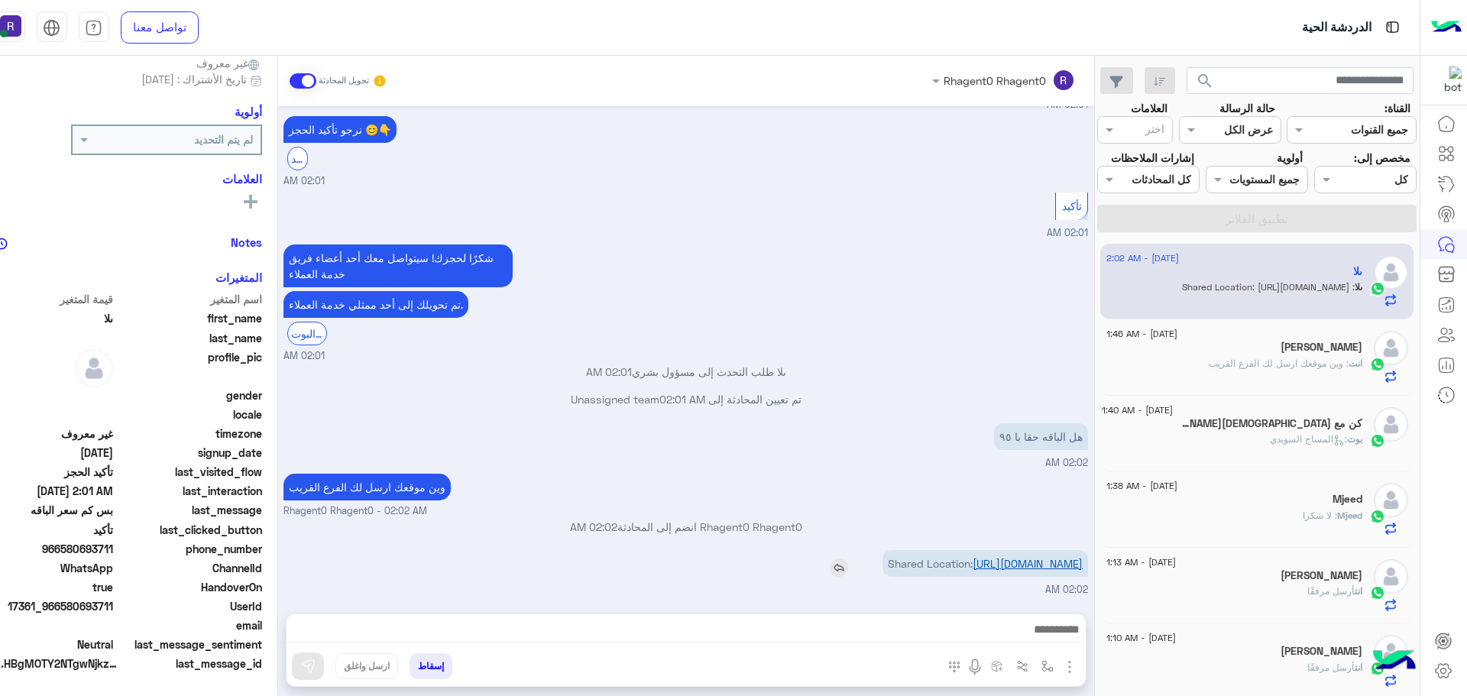
click at [1083, 557] on link "[URL][DOMAIN_NAME]" at bounding box center [1028, 563] width 110 height 13
click at [1060, 673] on button "button" at bounding box center [1047, 665] width 25 height 25
click at [1052, 641] on div "أدخل اسم مجموعة الرسائل" at bounding box center [985, 633] width 134 height 18
type input "*****"
click at [1052, 601] on span "الجنادرية" at bounding box center [1031, 605] width 42 height 14
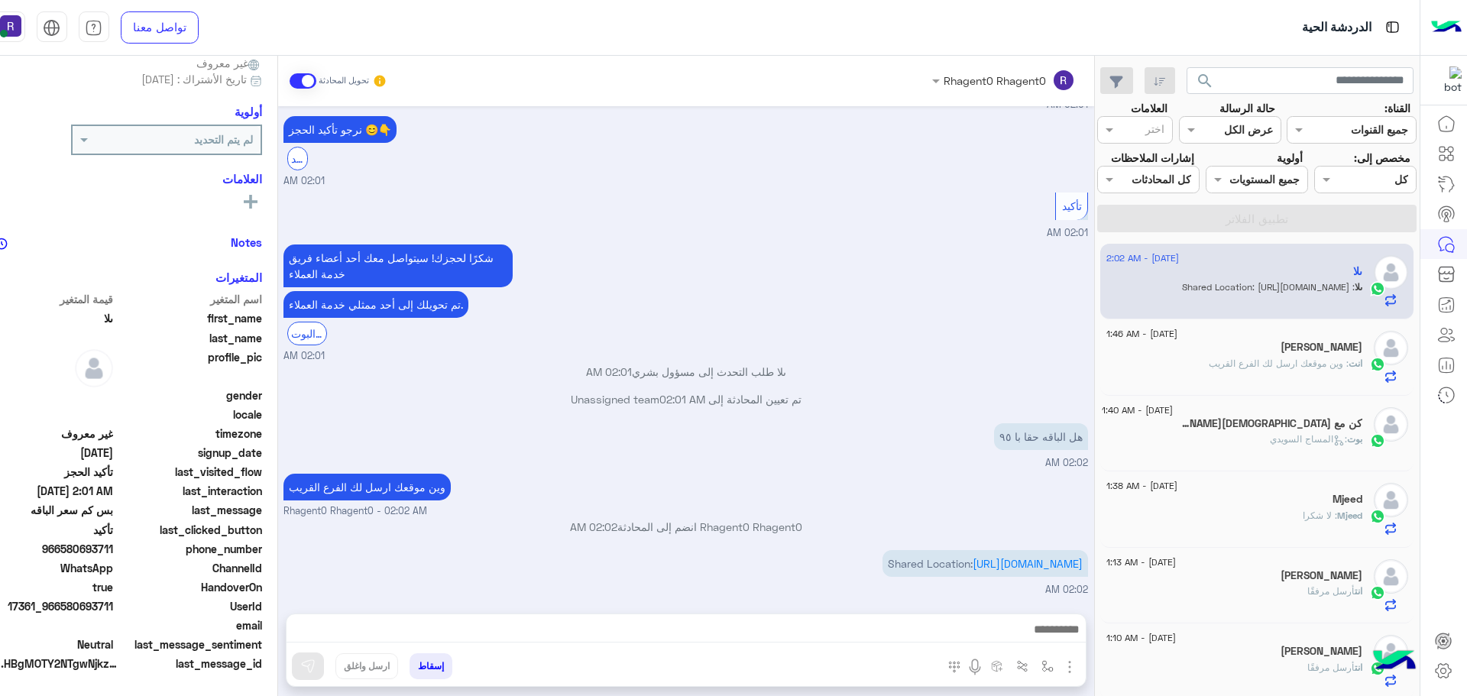
type textarea "*********"
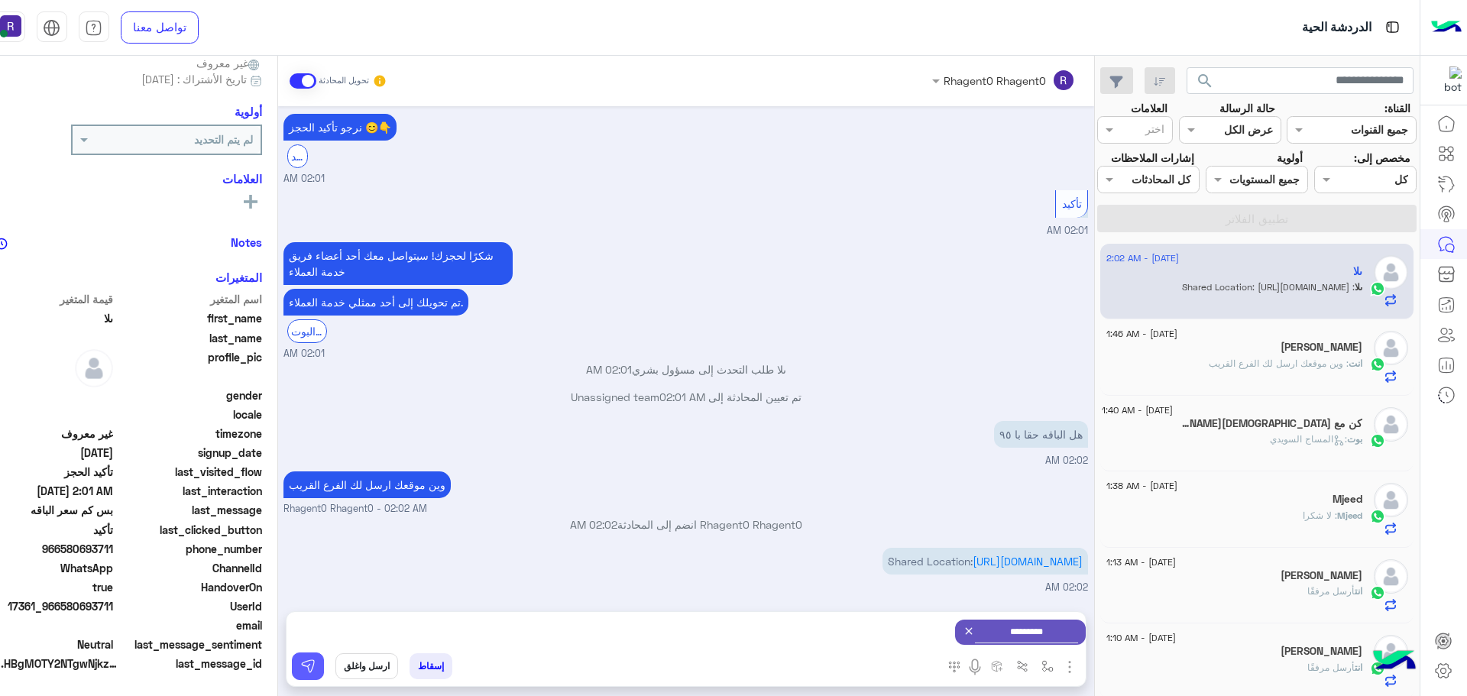
click at [324, 676] on button at bounding box center [308, 667] width 32 height 28
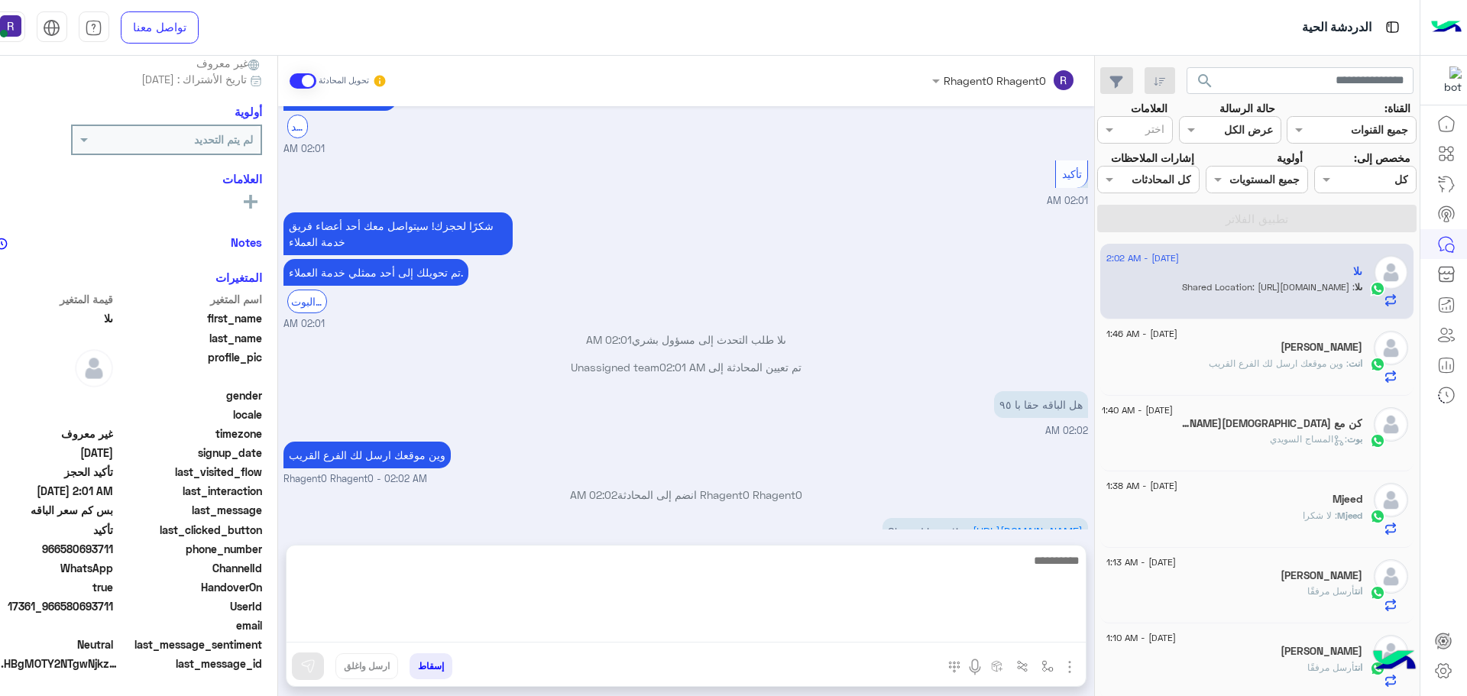
click at [526, 624] on textarea at bounding box center [686, 597] width 799 height 92
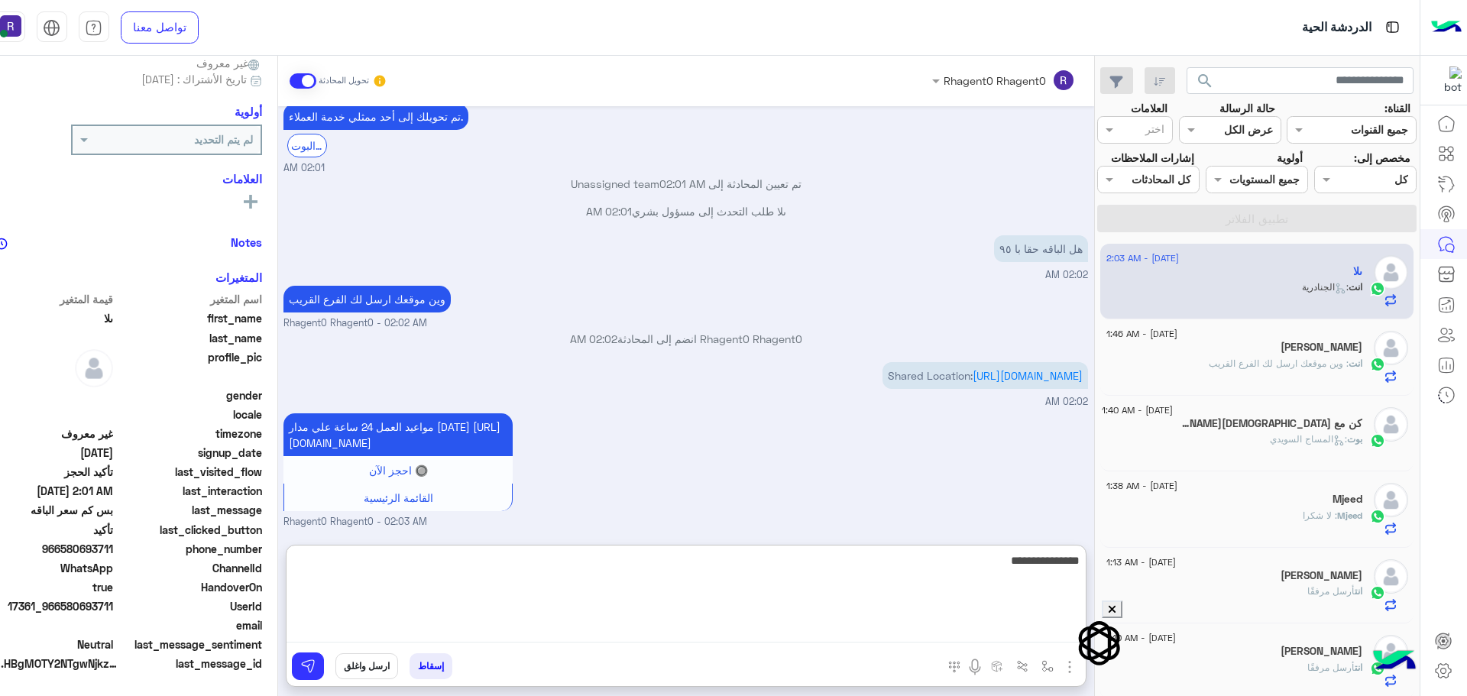
type textarea "**********"
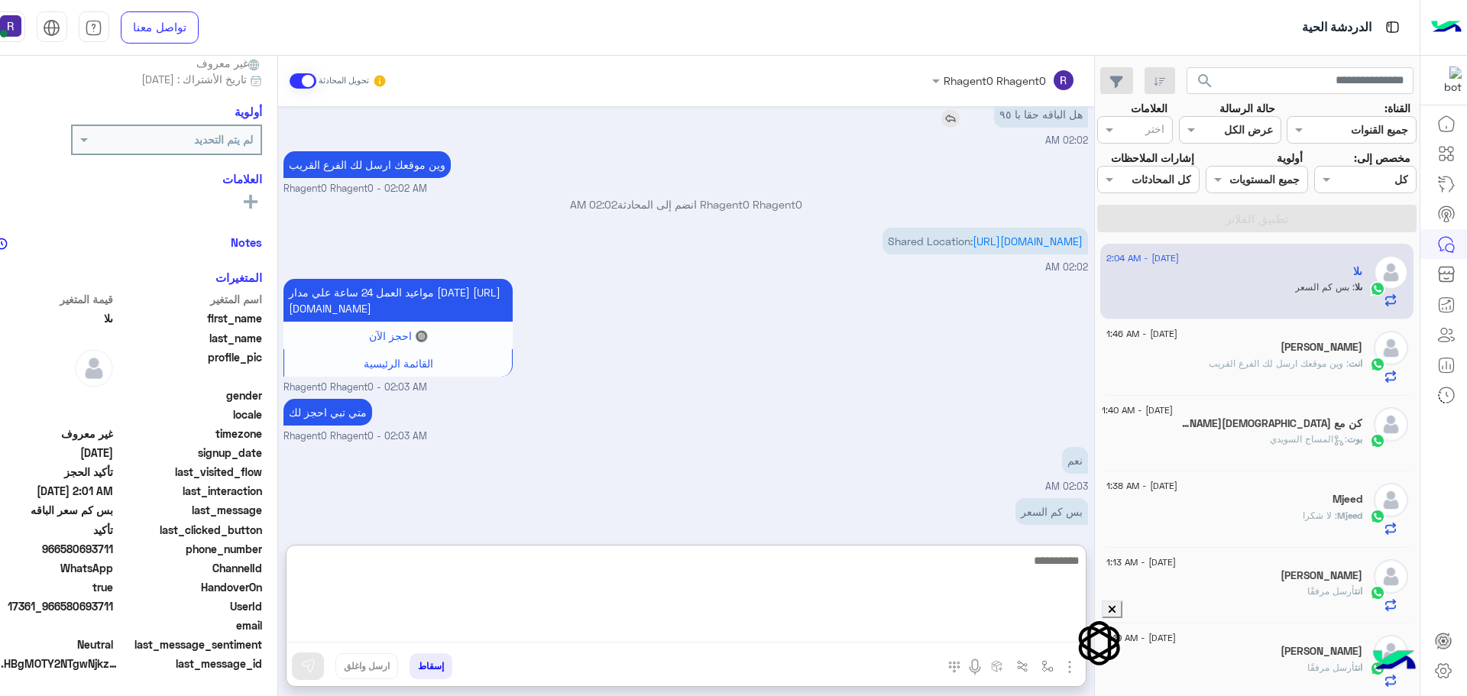
scroll to position [1705, 0]
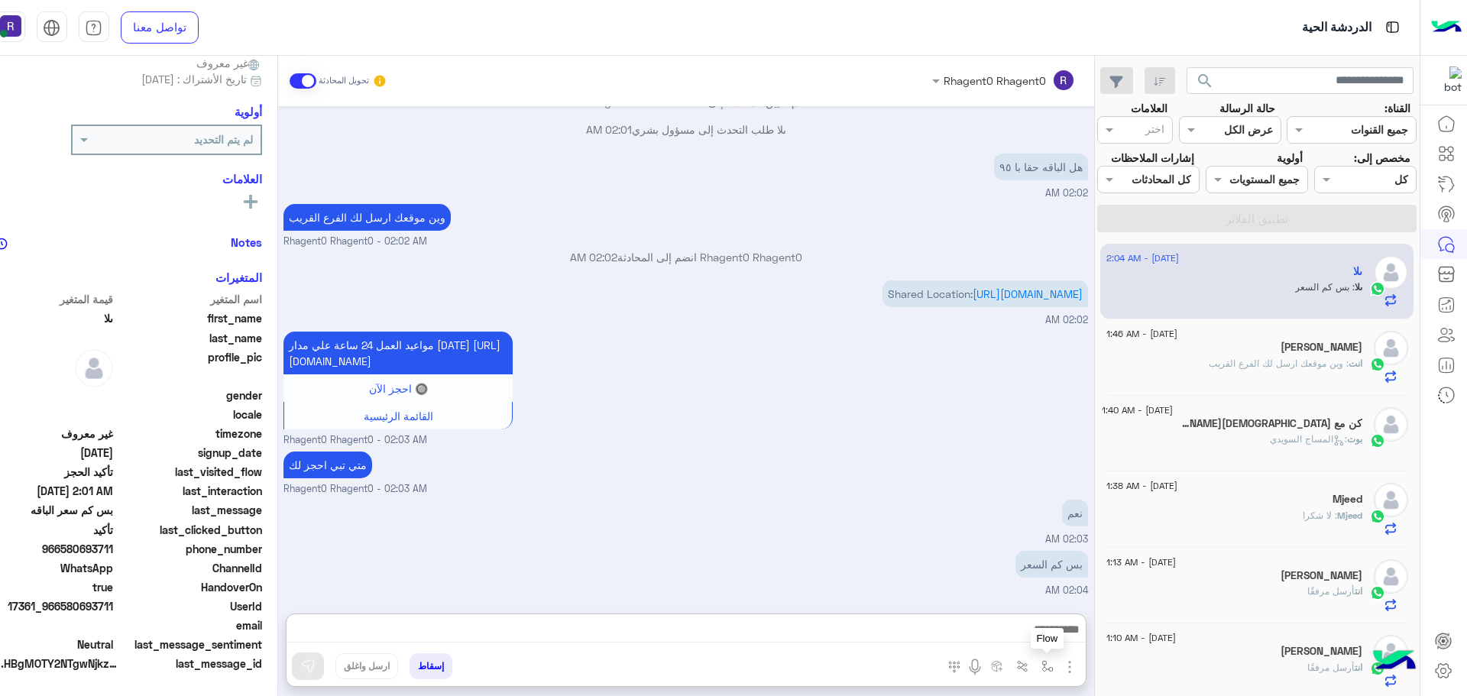
click at [1060, 664] on button "button" at bounding box center [1047, 665] width 25 height 25
click at [1079, 670] on img "button" at bounding box center [1070, 667] width 18 height 18
click at [1055, 641] on span "الصور" at bounding box center [1040, 634] width 28 height 18
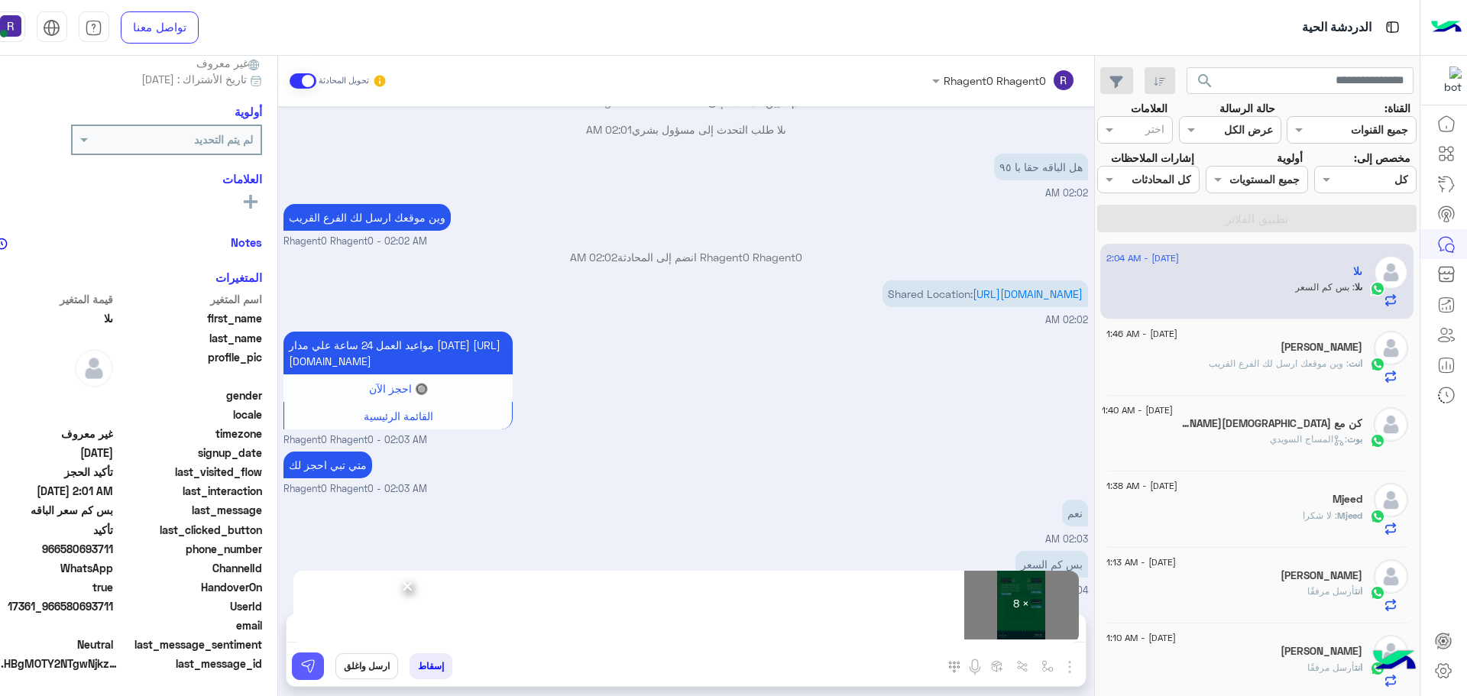
click at [324, 666] on button at bounding box center [308, 667] width 32 height 28
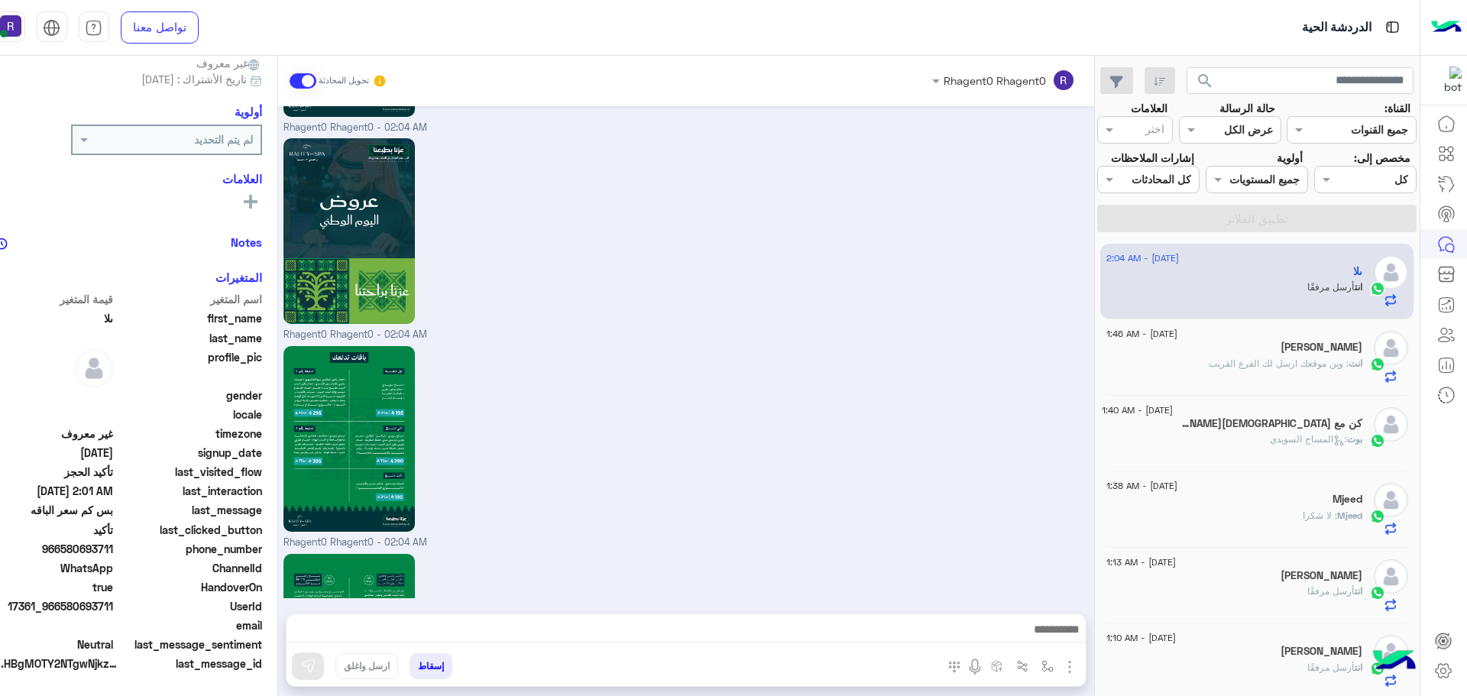
scroll to position [3298, 0]
